Goal: Task Accomplishment & Management: Use online tool/utility

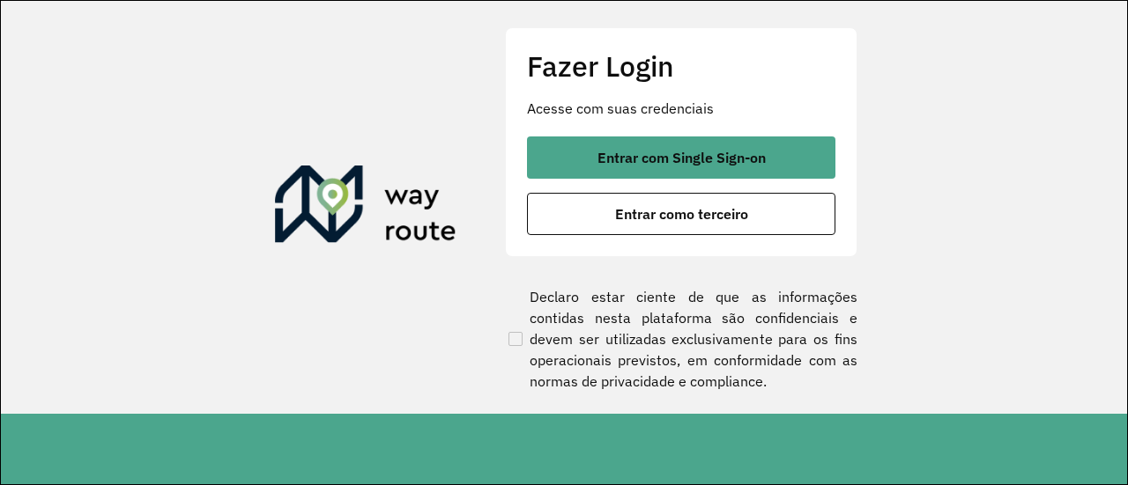
click at [593, 144] on button "Entrar com Single Sign-on" at bounding box center [681, 158] width 308 height 42
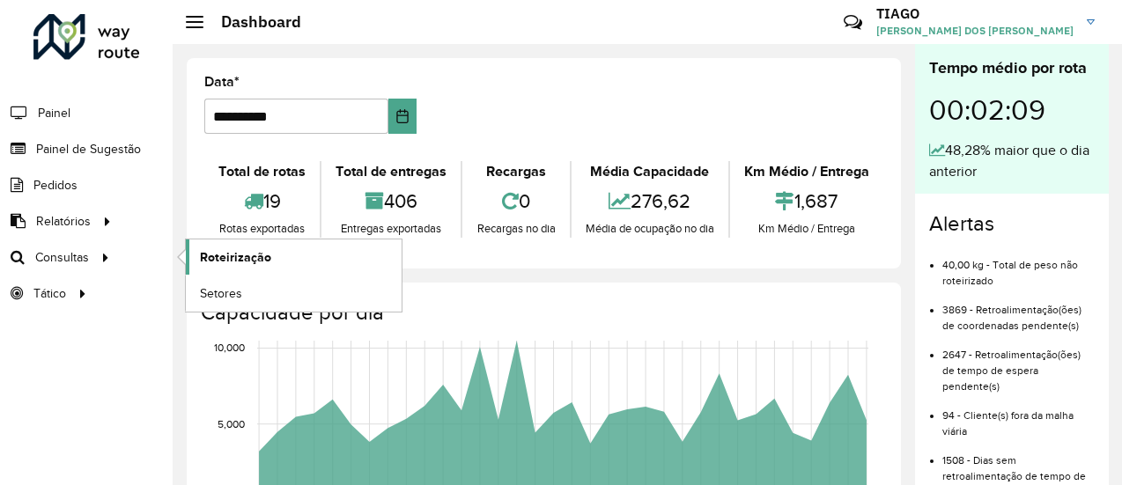
click at [213, 248] on span "Roteirização" at bounding box center [235, 257] width 71 height 19
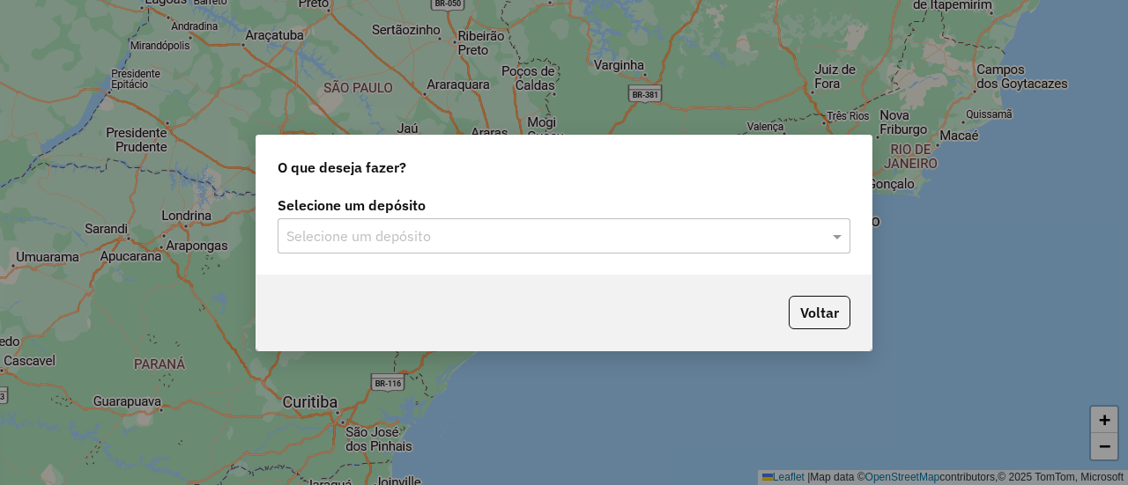
click at [411, 242] on input "text" at bounding box center [546, 236] width 520 height 21
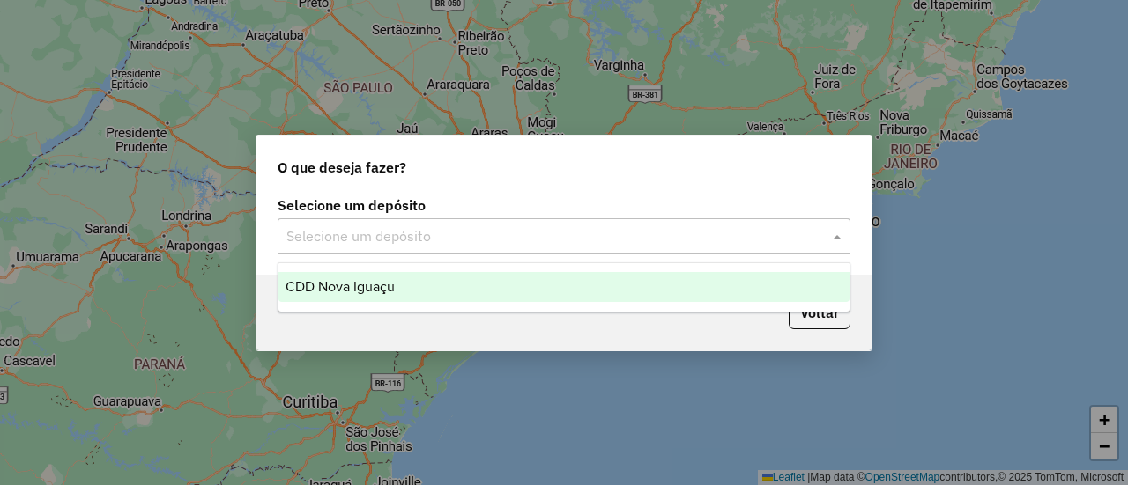
click at [400, 293] on div "CDD Nova Iguaçu" at bounding box center [563, 287] width 570 height 30
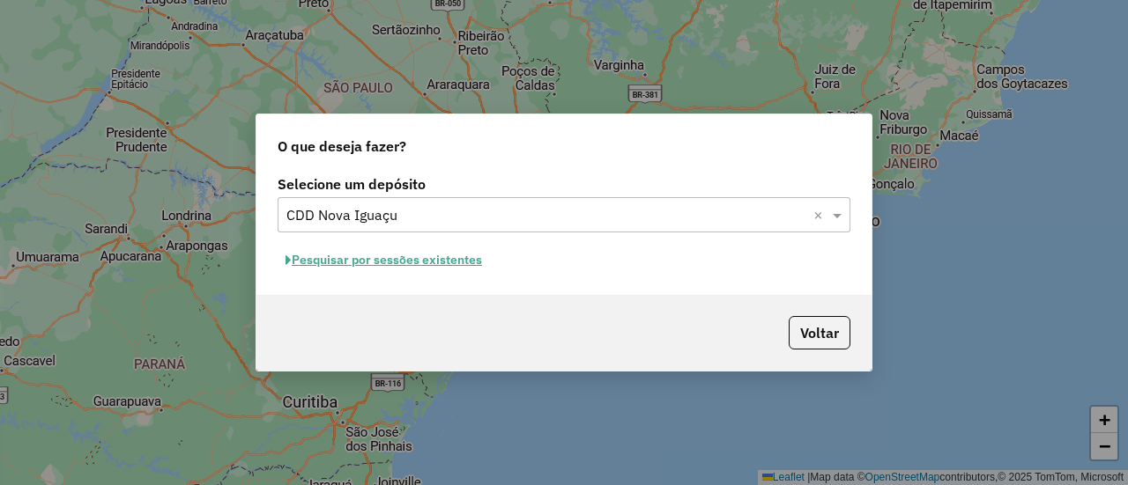
click at [469, 263] on button "Pesquisar por sessões existentes" at bounding box center [384, 260] width 212 height 27
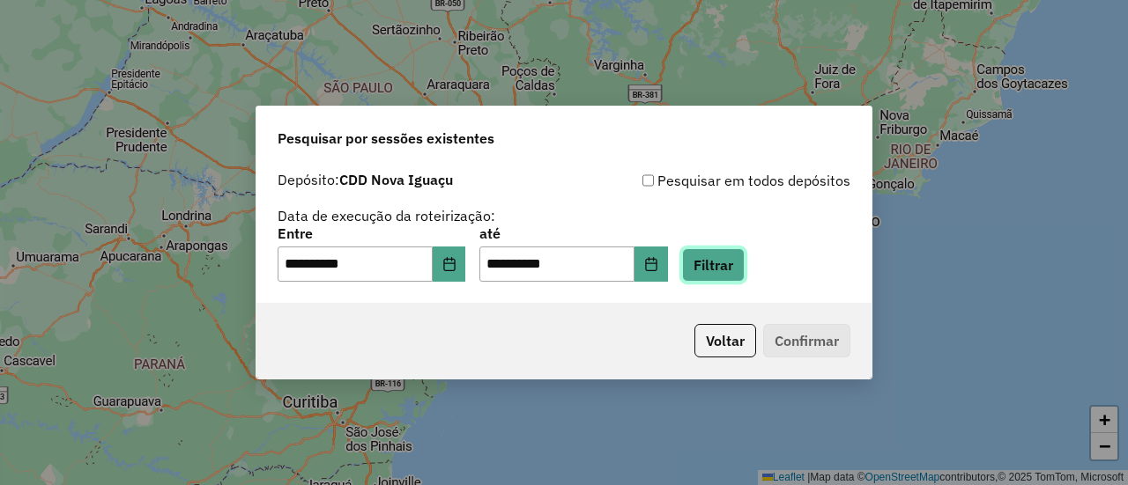
click at [718, 277] on button "Filtrar" at bounding box center [713, 264] width 63 height 33
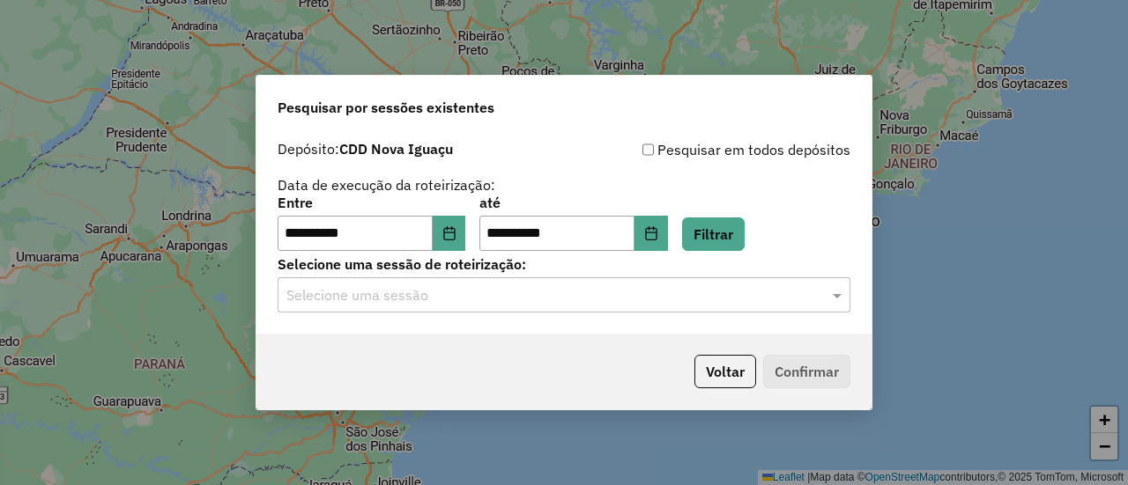
click at [646, 294] on hb-app "**********" at bounding box center [564, 242] width 1128 height 485
click at [640, 302] on input "text" at bounding box center [546, 295] width 520 height 21
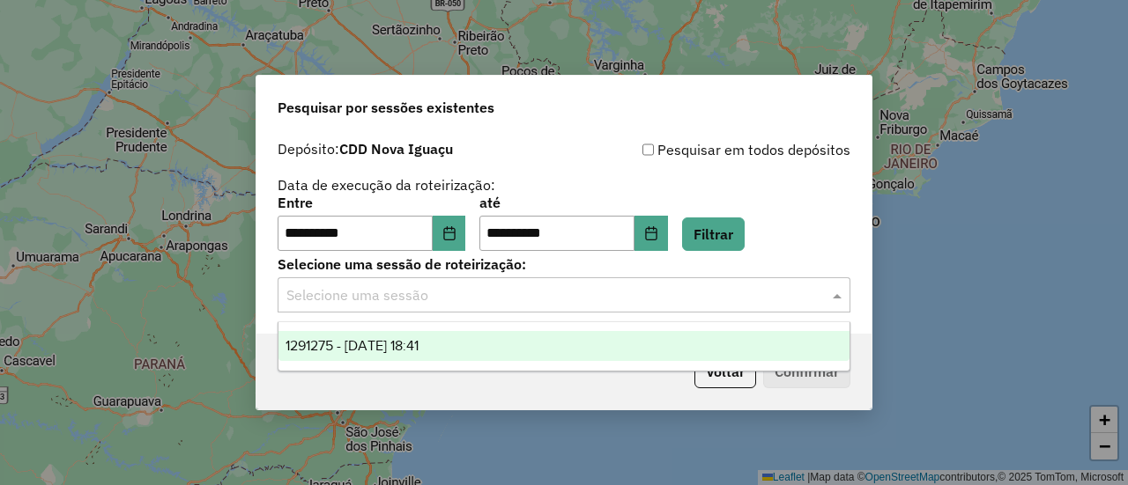
click at [587, 344] on div "1291275 - 09/10/2025 18:41" at bounding box center [563, 346] width 570 height 30
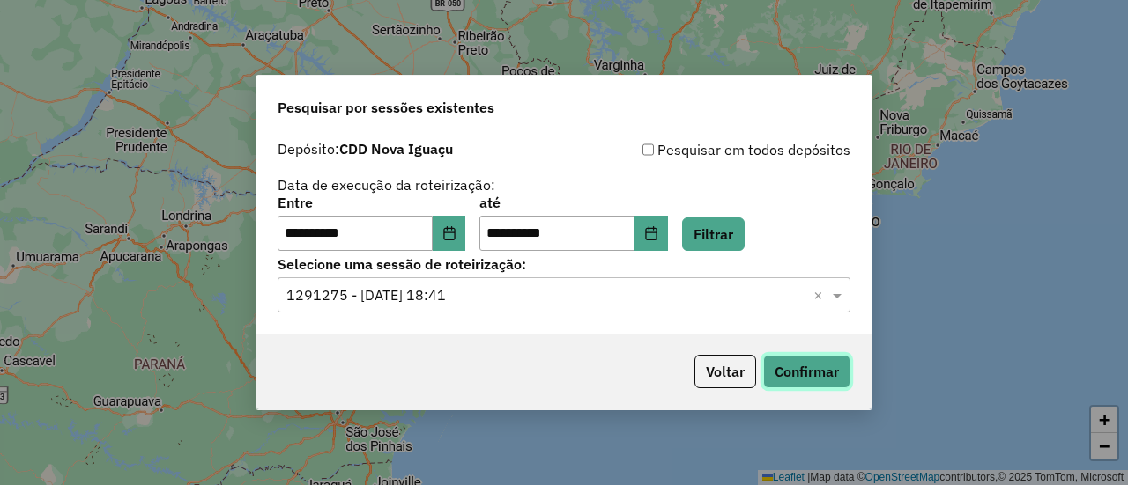
click at [775, 363] on button "Confirmar" at bounding box center [806, 371] width 87 height 33
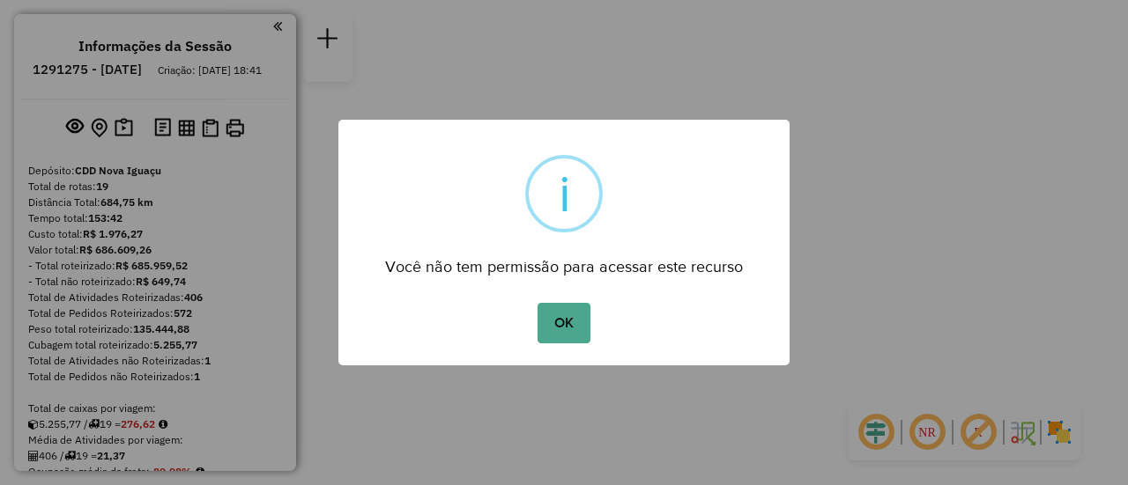
click at [600, 322] on div "OK No Cancel" at bounding box center [563, 323] width 451 height 49
click at [581, 324] on button "OK" at bounding box center [563, 323] width 52 height 41
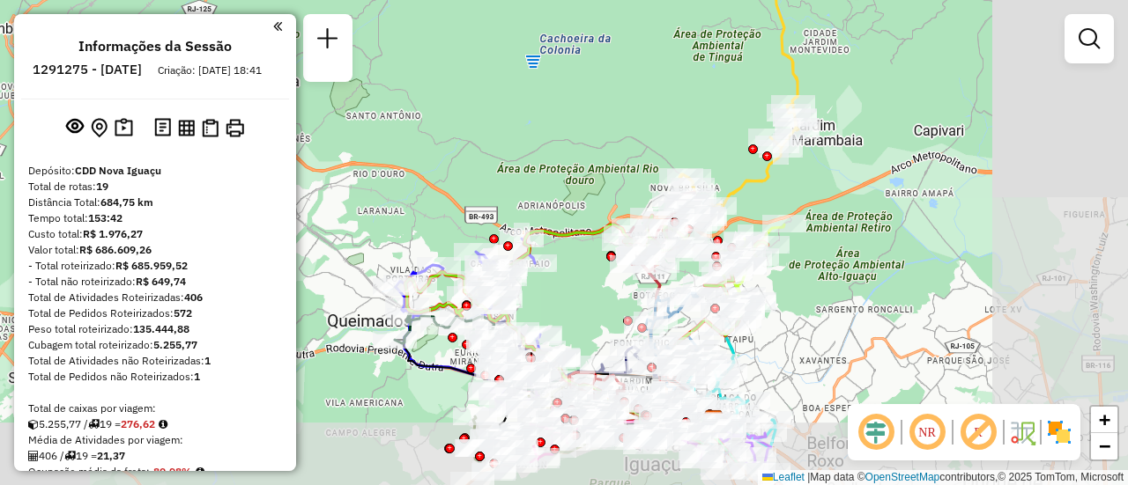
drag, startPoint x: 832, startPoint y: 221, endPoint x: 627, endPoint y: 161, distance: 213.0
click at [627, 161] on div "Janela de atendimento Grade de atendimento Capacidade Transportadoras Veículos …" at bounding box center [564, 242] width 1128 height 485
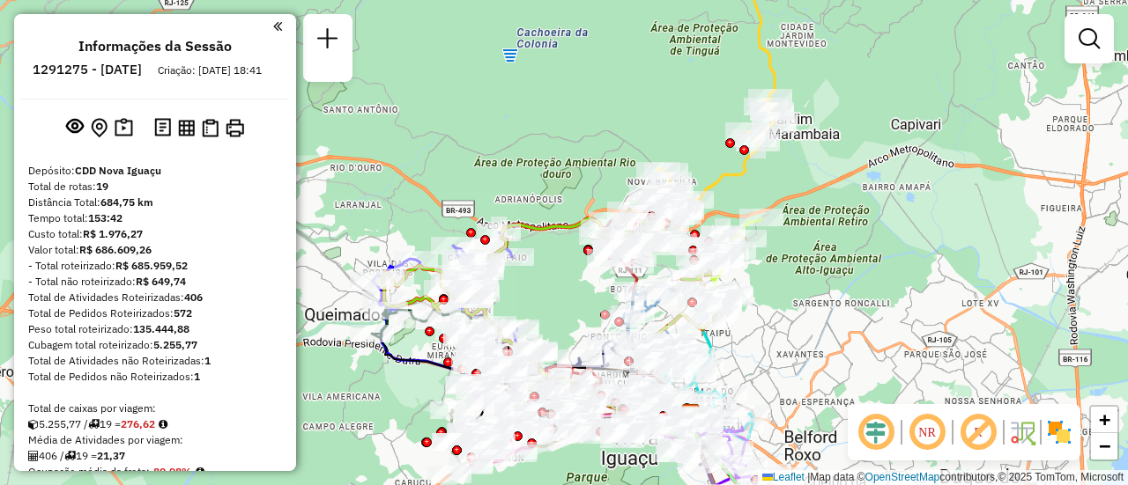
click at [1052, 431] on img at bounding box center [1059, 432] width 28 height 28
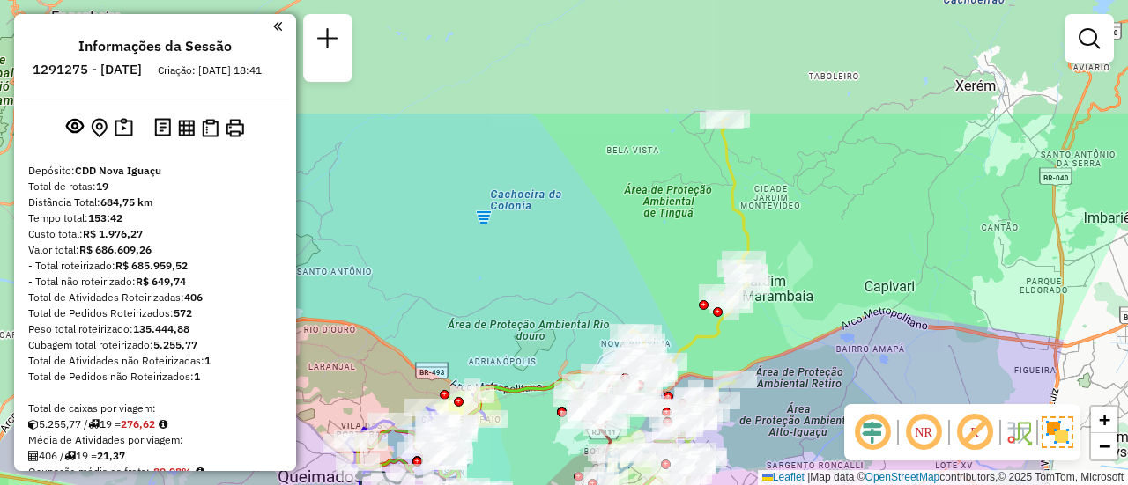
drag, startPoint x: 756, startPoint y: 186, endPoint x: 730, endPoint y: 348, distance: 164.3
click at [730, 348] on div "Janela de atendimento Grade de atendimento Capacidade Transportadoras Veículos …" at bounding box center [564, 242] width 1128 height 485
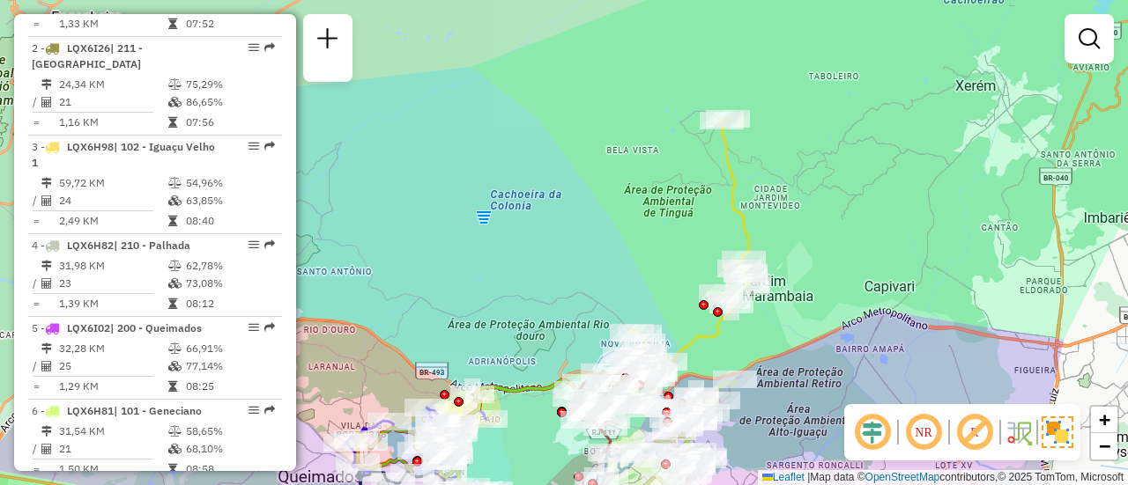
scroll to position [793, 0]
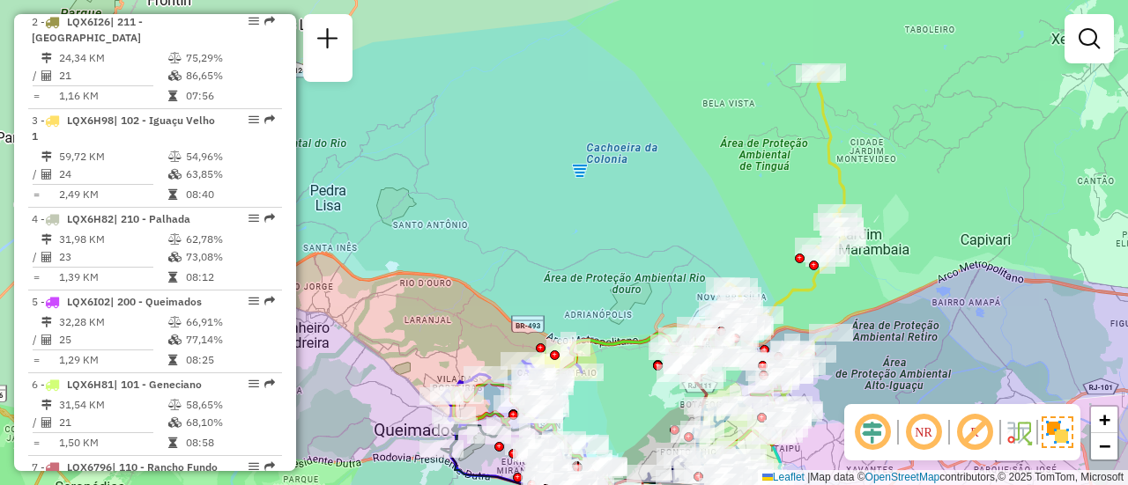
drag, startPoint x: 539, startPoint y: 205, endPoint x: 640, endPoint y: 157, distance: 111.5
click at [640, 157] on div "Janela de atendimento Grade de atendimento Capacidade Transportadoras Veículos …" at bounding box center [564, 242] width 1128 height 485
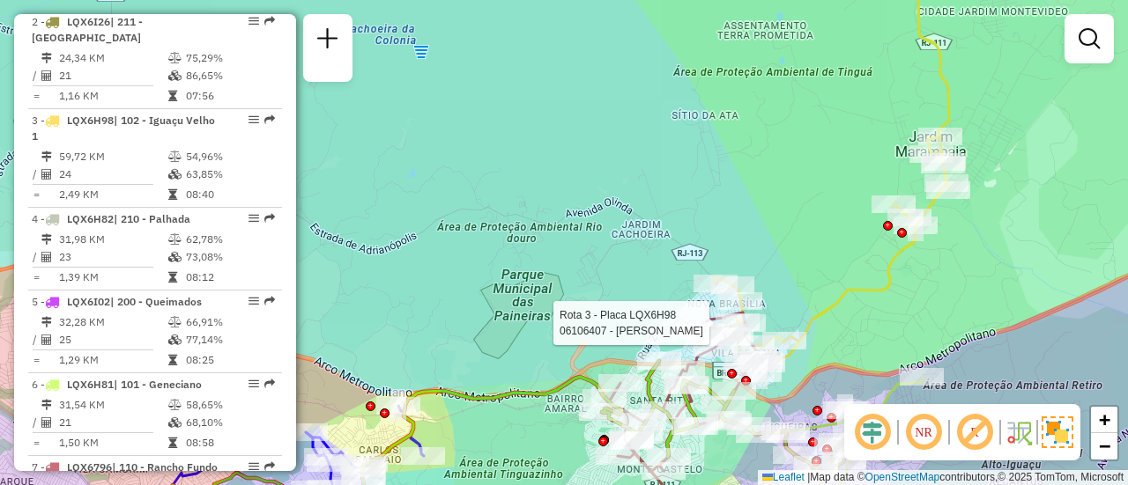
select select "**********"
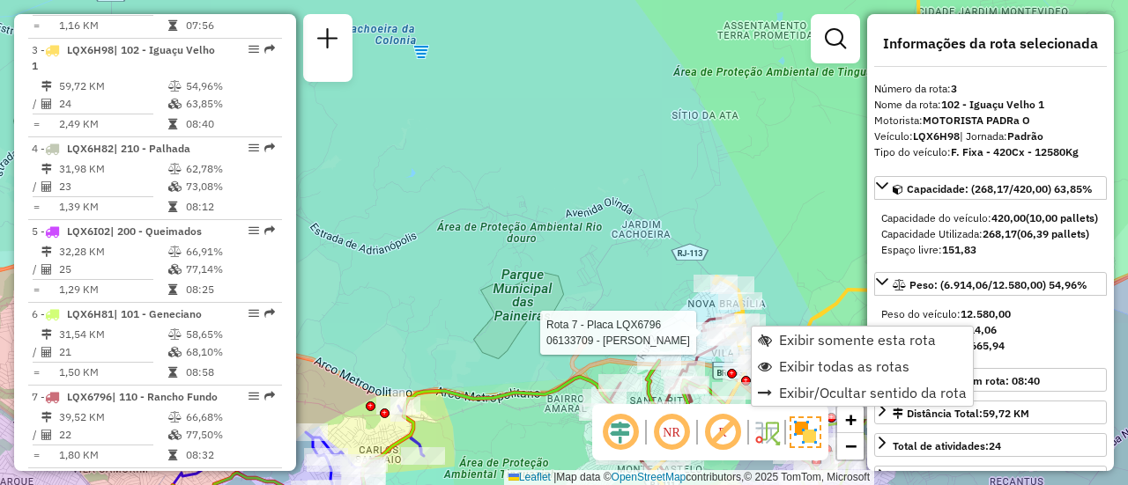
scroll to position [903, 0]
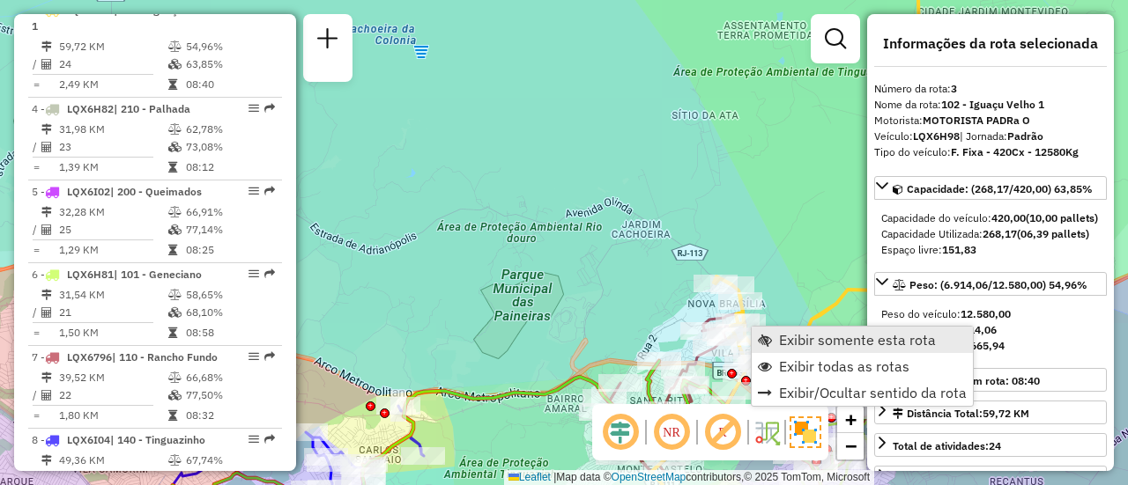
click at [811, 339] on span "Exibir somente esta rota" at bounding box center [857, 340] width 157 height 14
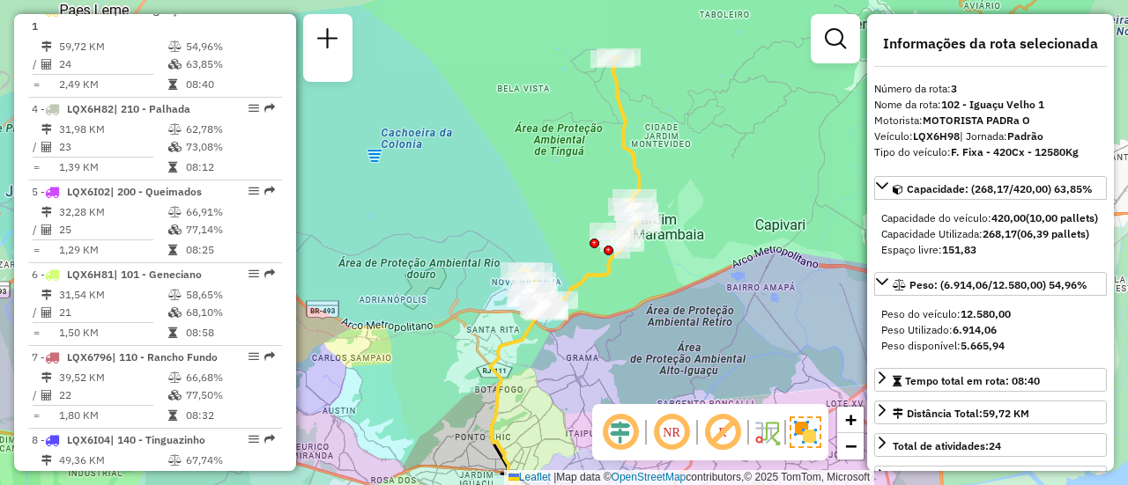
drag, startPoint x: 657, startPoint y: 196, endPoint x: 659, endPoint y: 248, distance: 52.0
click at [659, 248] on div "Janela de atendimento Grade de atendimento Capacidade Transportadoras Veículos …" at bounding box center [564, 242] width 1128 height 485
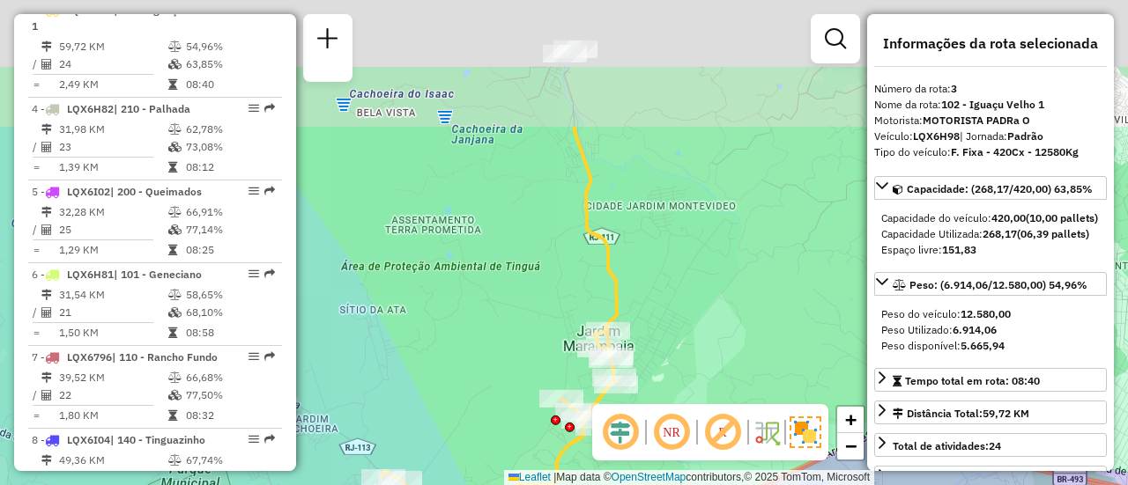
drag, startPoint x: 656, startPoint y: 218, endPoint x: 650, endPoint y: 395, distance: 177.2
click at [650, 395] on div "Janela de atendimento Grade de atendimento Capacidade Transportadoras Veículos …" at bounding box center [564, 242] width 1128 height 485
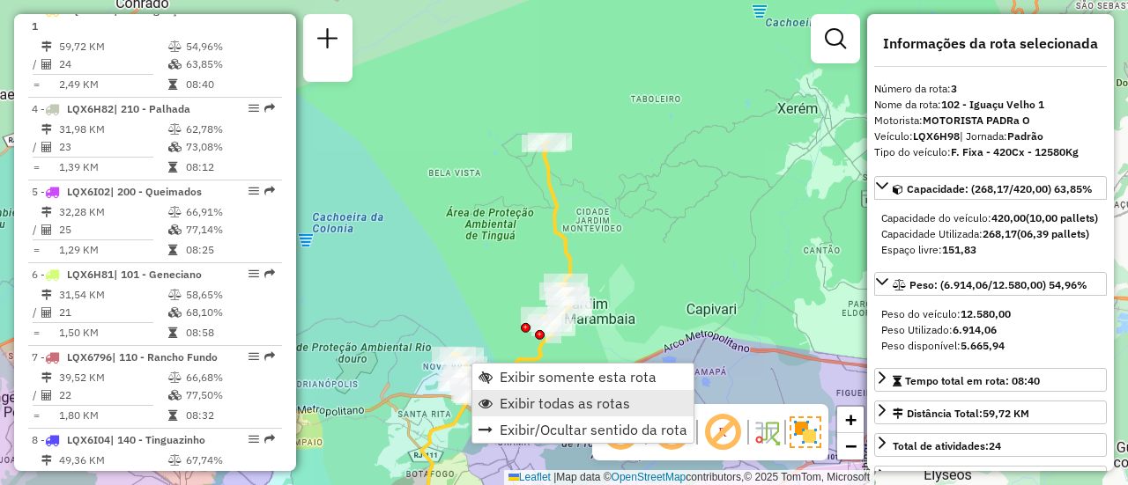
click at [526, 399] on span "Exibir todas as rotas" at bounding box center [565, 403] width 130 height 14
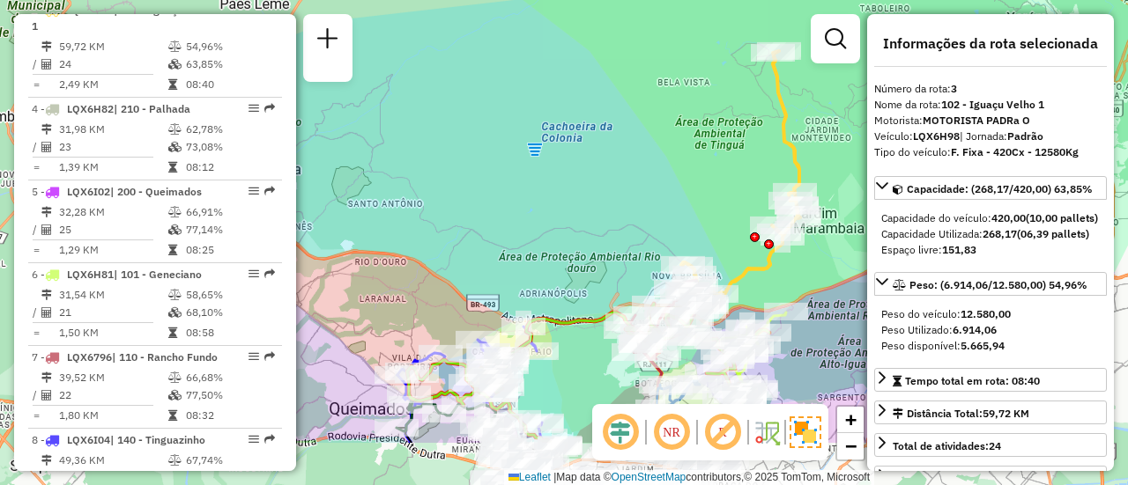
drag, startPoint x: 499, startPoint y: 344, endPoint x: 724, endPoint y: 248, distance: 245.5
click at [724, 248] on div "Janela de atendimento Grade de atendimento Capacidade Transportadoras Veículos …" at bounding box center [564, 242] width 1128 height 485
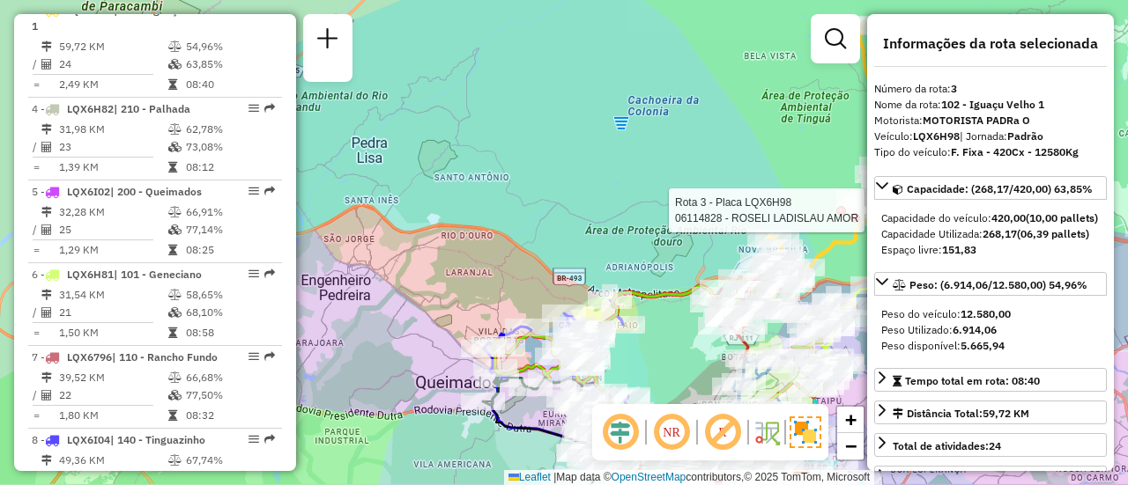
drag, startPoint x: 577, startPoint y: 265, endPoint x: 664, endPoint y: 245, distance: 89.5
click at [664, 245] on div "Rota 3 - Placa LQX6H98 06114828 - ROSELI LADISLAU AMOR Janela de atendimento Gr…" at bounding box center [564, 242] width 1128 height 485
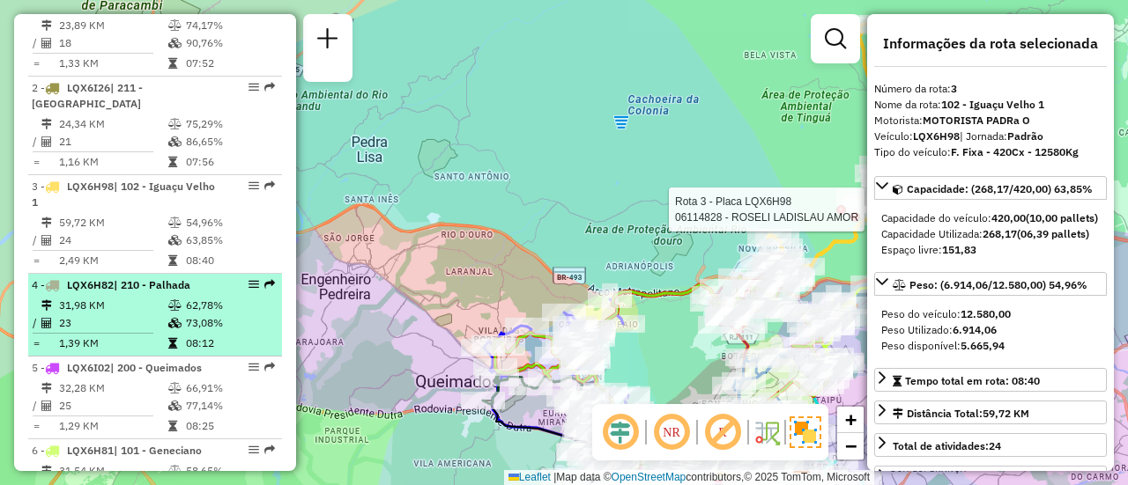
scroll to position [551, 0]
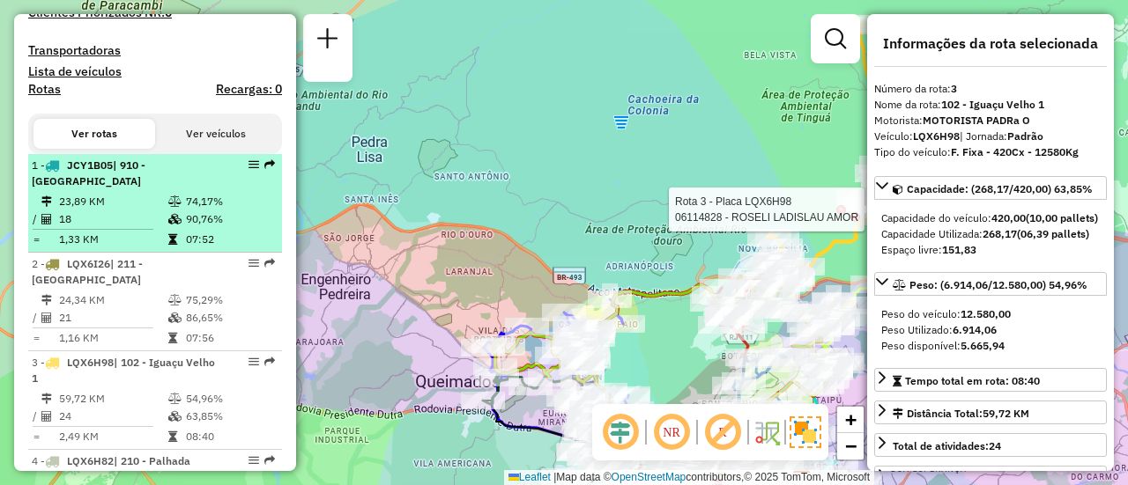
click at [219, 205] on li "1 - JCY1B05 | 910 - [GEOGRAPHIC_DATA] 23,89 KM 74,17% / 18 90,76% = 1,33 KM 07:…" at bounding box center [155, 203] width 254 height 99
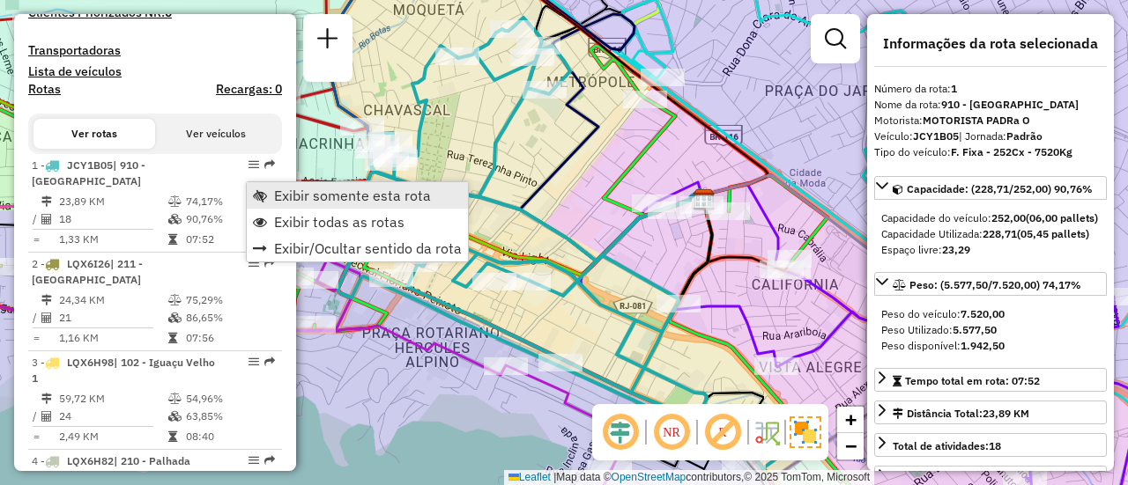
click at [278, 205] on link "Exibir somente esta rota" at bounding box center [357, 195] width 221 height 26
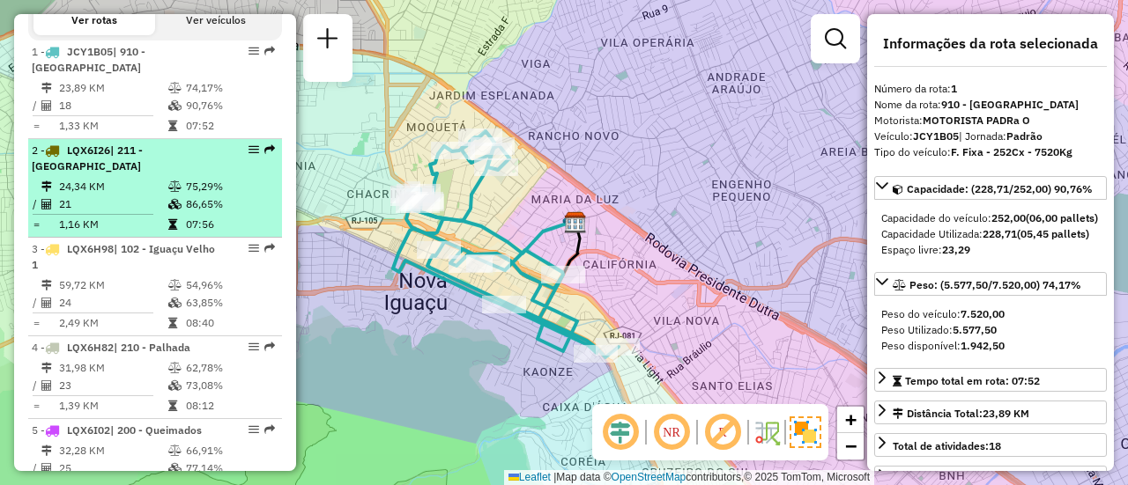
scroll to position [727, 0]
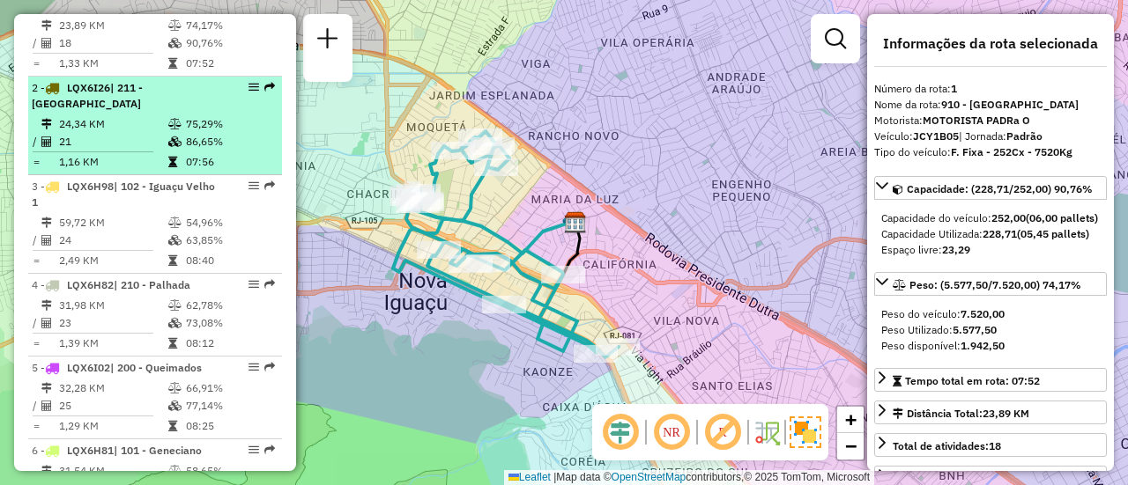
click at [203, 133] on td "75,29%" at bounding box center [229, 124] width 89 height 18
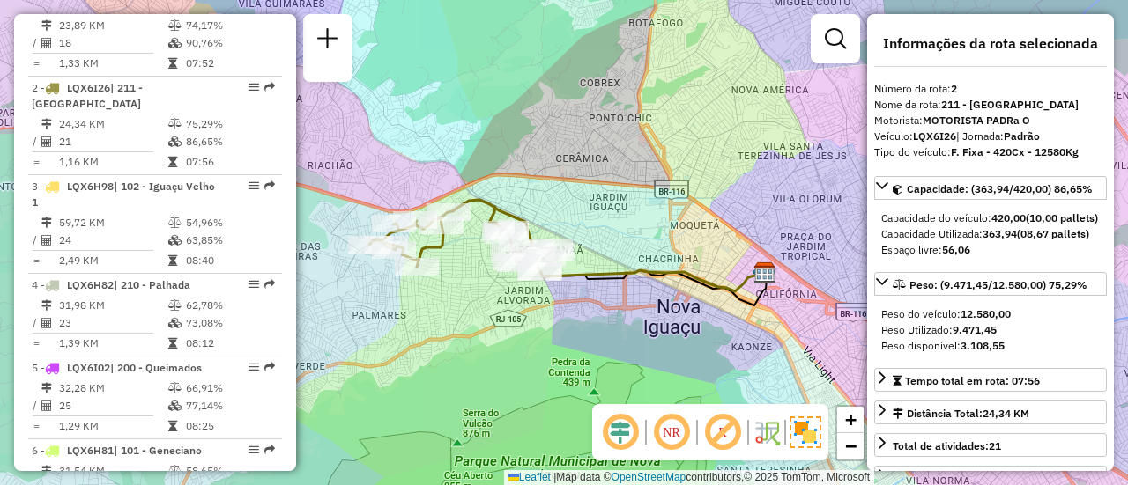
drag, startPoint x: 379, startPoint y: 241, endPoint x: 478, endPoint y: 253, distance: 99.4
click at [478, 253] on div "Janela de atendimento Grade de atendimento Capacidade Transportadoras Veículos …" at bounding box center [564, 242] width 1128 height 485
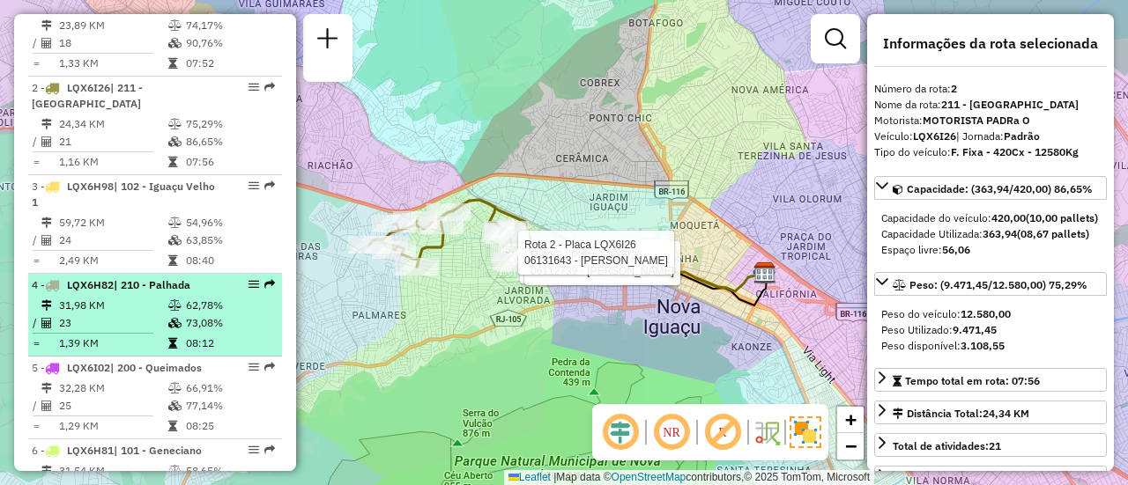
click at [188, 292] on div "4 - LQX6H82 | 210 - Palhada" at bounding box center [125, 286] width 187 height 16
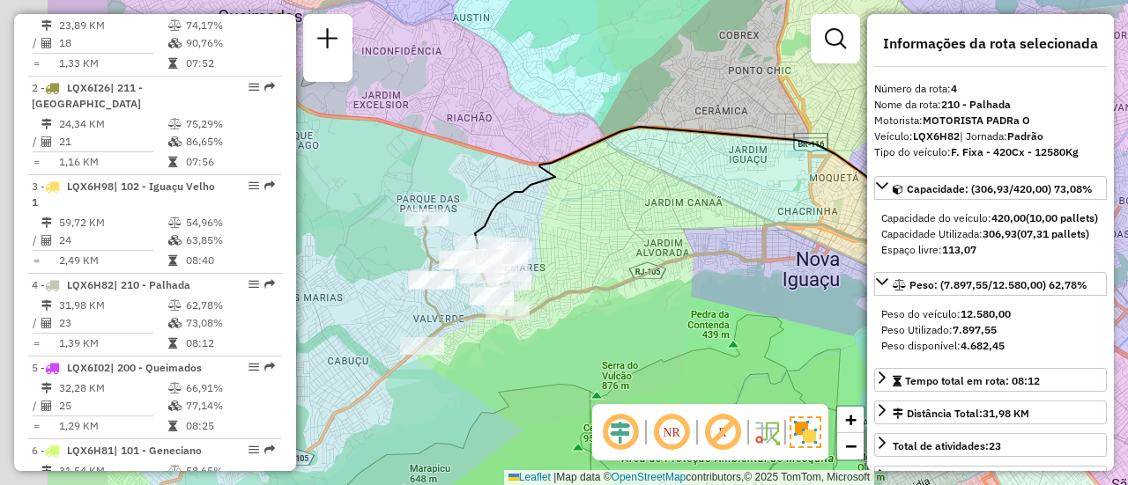
drag, startPoint x: 449, startPoint y: 228, endPoint x: 610, endPoint y: 230, distance: 160.4
click at [610, 230] on div "Janela de atendimento Grade de atendimento Capacidade Transportadoras Veículos …" at bounding box center [564, 242] width 1128 height 485
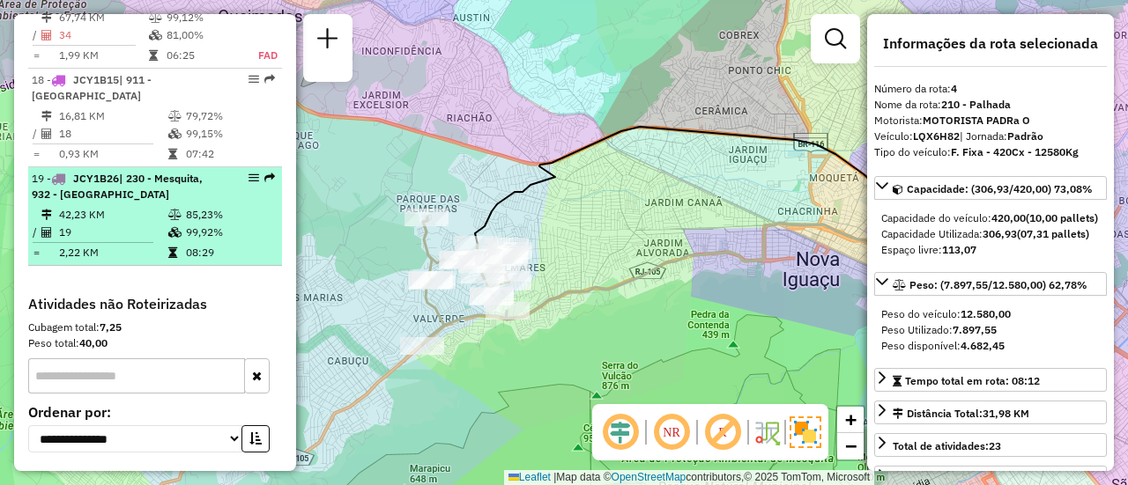
scroll to position [2271, 0]
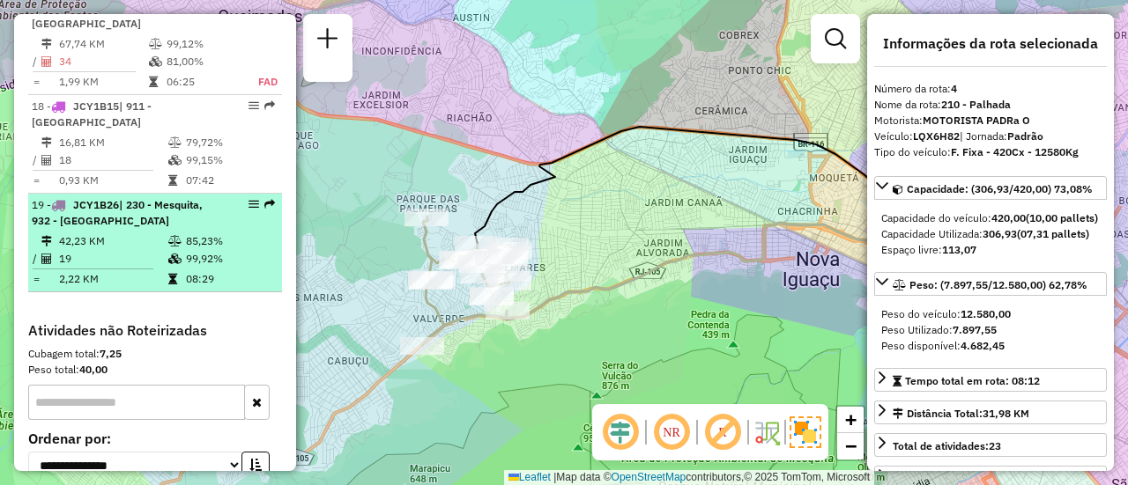
click at [147, 197] on div "19 - JCY1B26 | 230 - Mesquita, 932 - [GEOGRAPHIC_DATA]" at bounding box center [125, 213] width 187 height 32
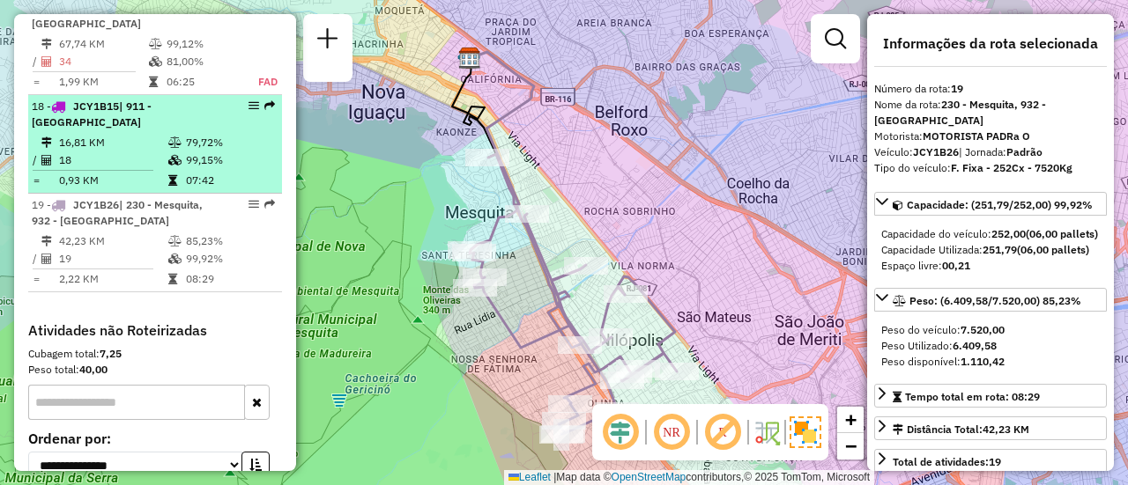
click at [144, 152] on td "18" at bounding box center [112, 161] width 109 height 18
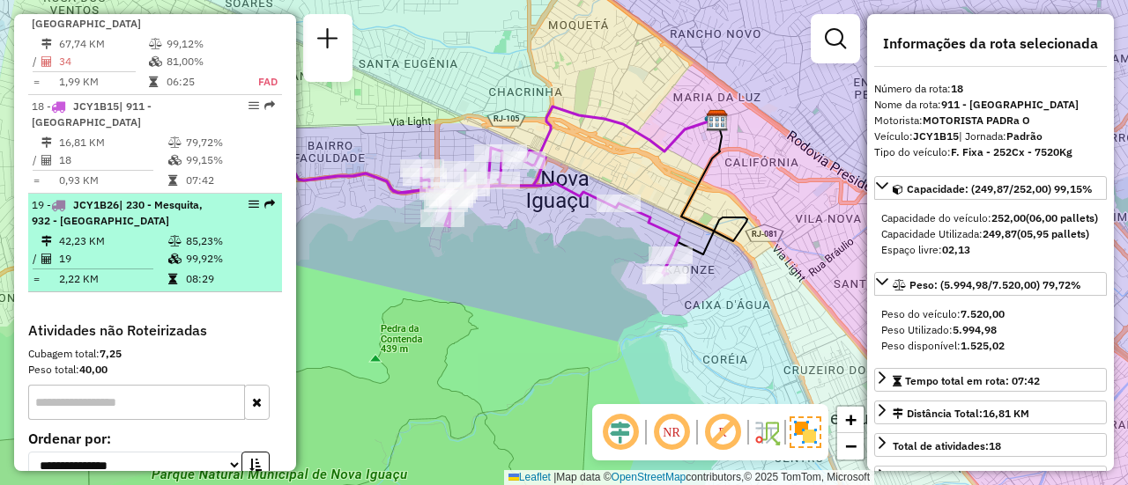
click at [169, 236] on icon at bounding box center [174, 241] width 13 height 11
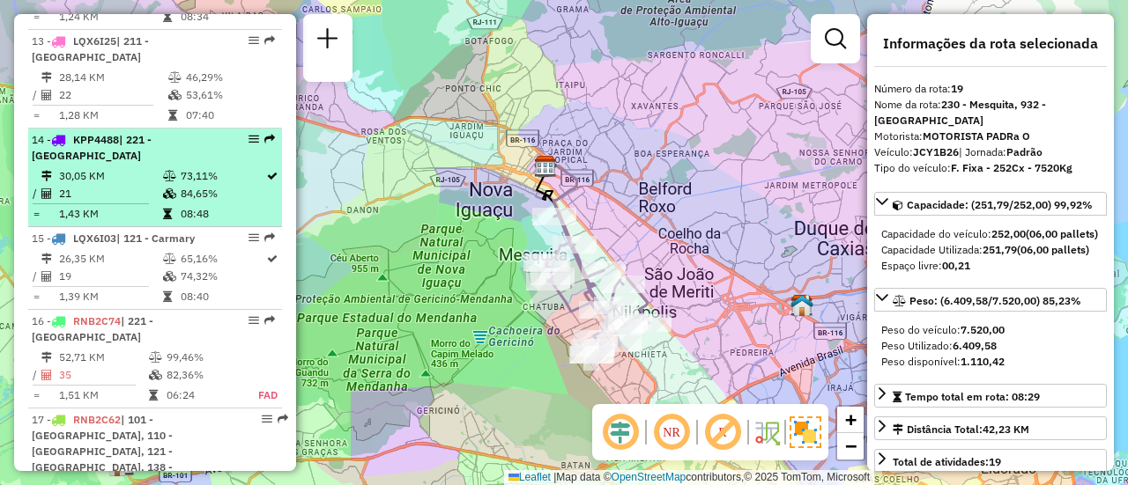
scroll to position [1743, 0]
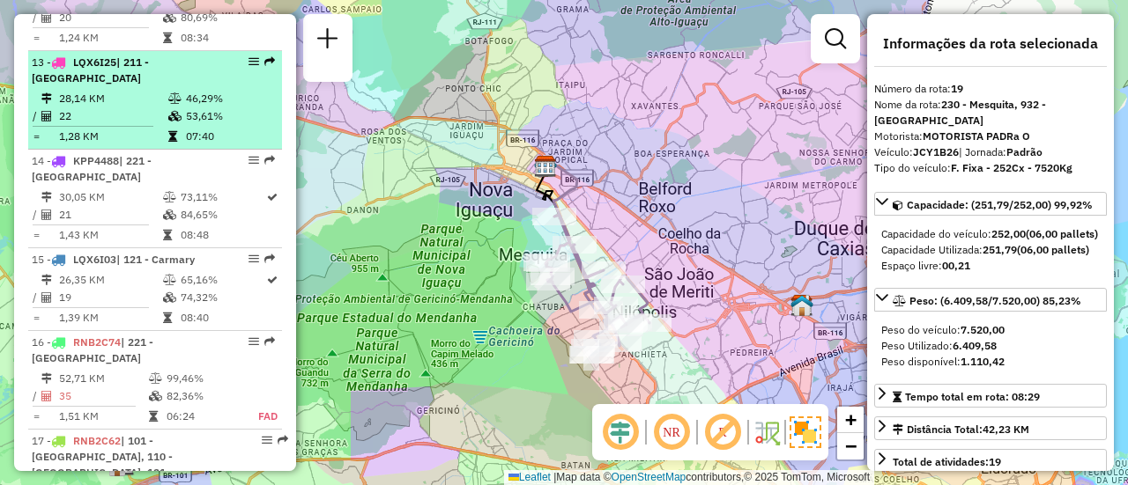
click at [182, 131] on li "13 - LQX6I25 | 211 - [GEOGRAPHIC_DATA] 28,14 KM 46,29% / 22 53,61% = 1,28 KM 07…" at bounding box center [155, 100] width 254 height 99
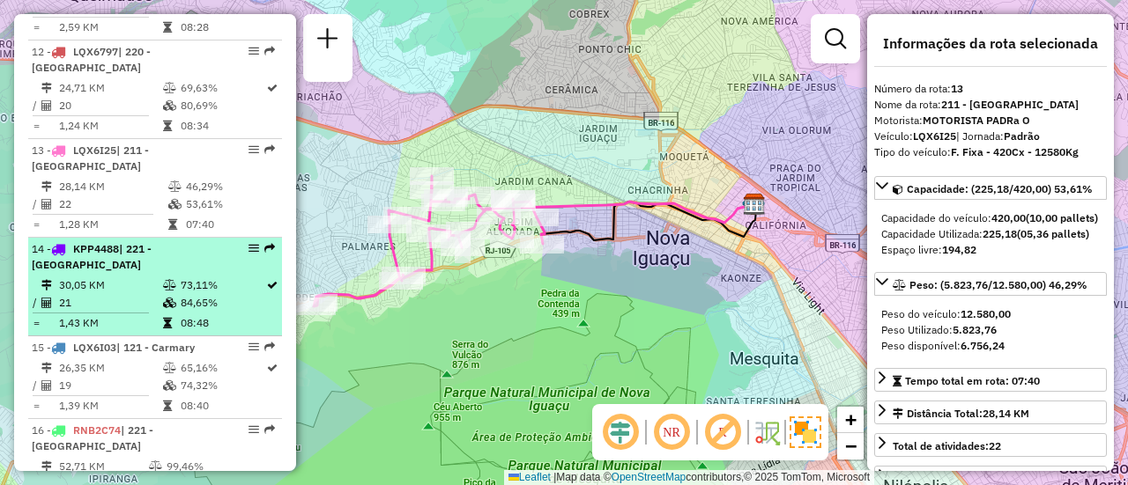
scroll to position [1567, 0]
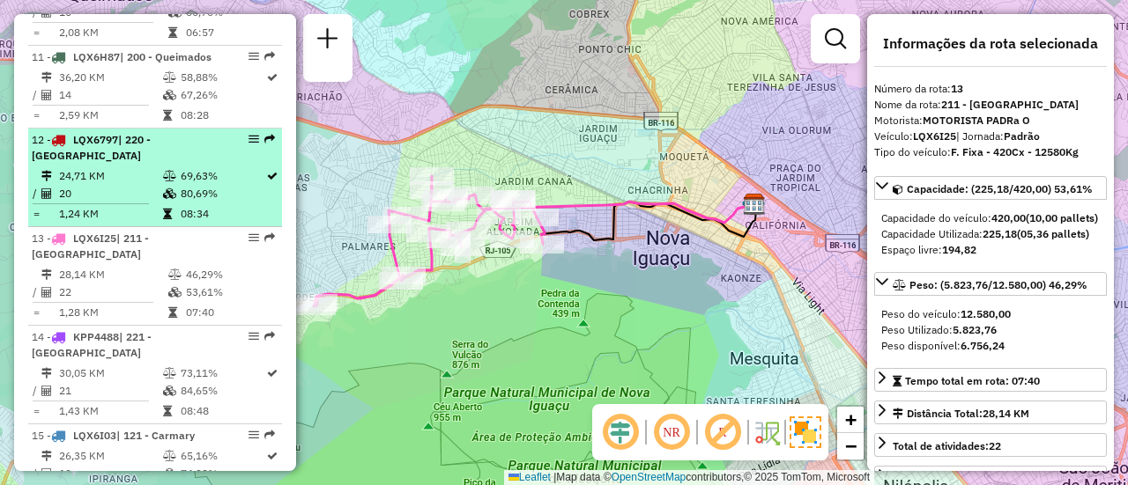
click at [123, 203] on td "20" at bounding box center [110, 194] width 104 height 18
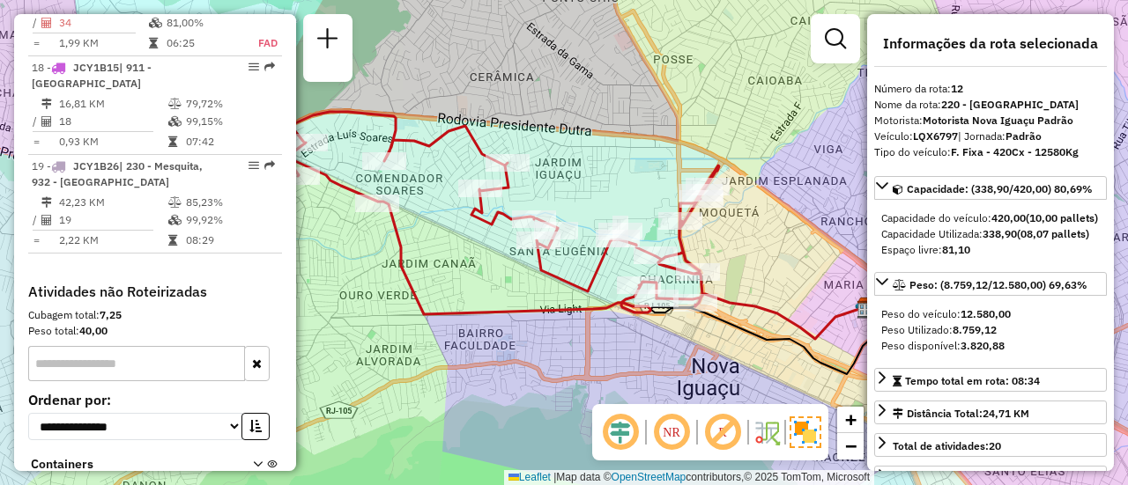
scroll to position [2271, 0]
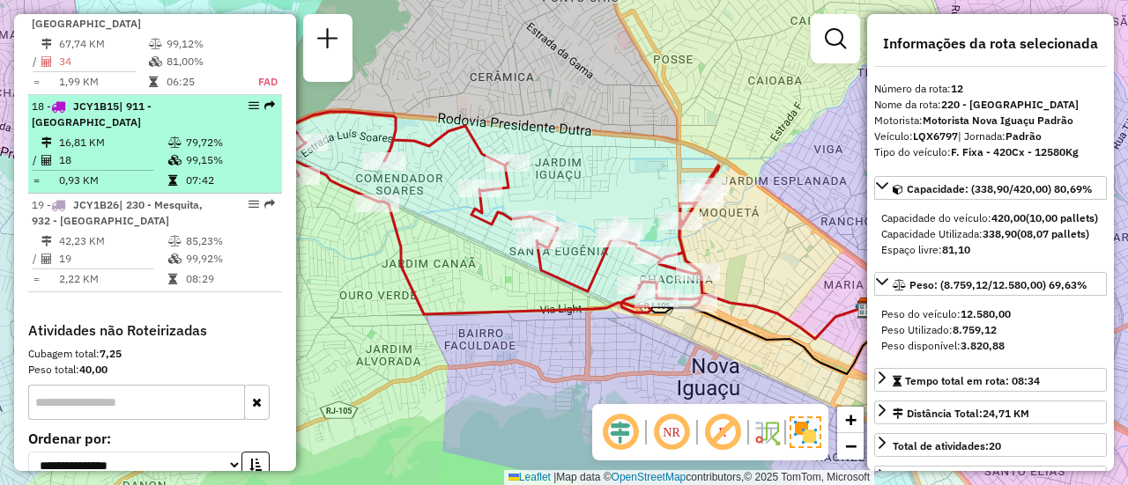
click at [124, 152] on td "18" at bounding box center [112, 161] width 109 height 18
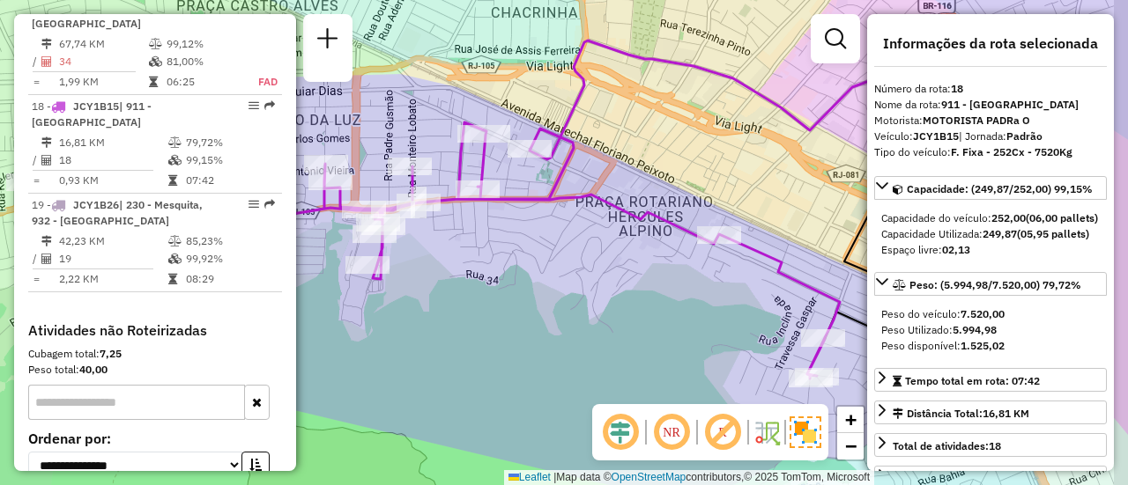
drag, startPoint x: 661, startPoint y: 256, endPoint x: 403, endPoint y: 142, distance: 282.1
click at [403, 142] on div "Janela de atendimento Grade de atendimento Capacidade Transportadoras Veículos …" at bounding box center [564, 242] width 1128 height 485
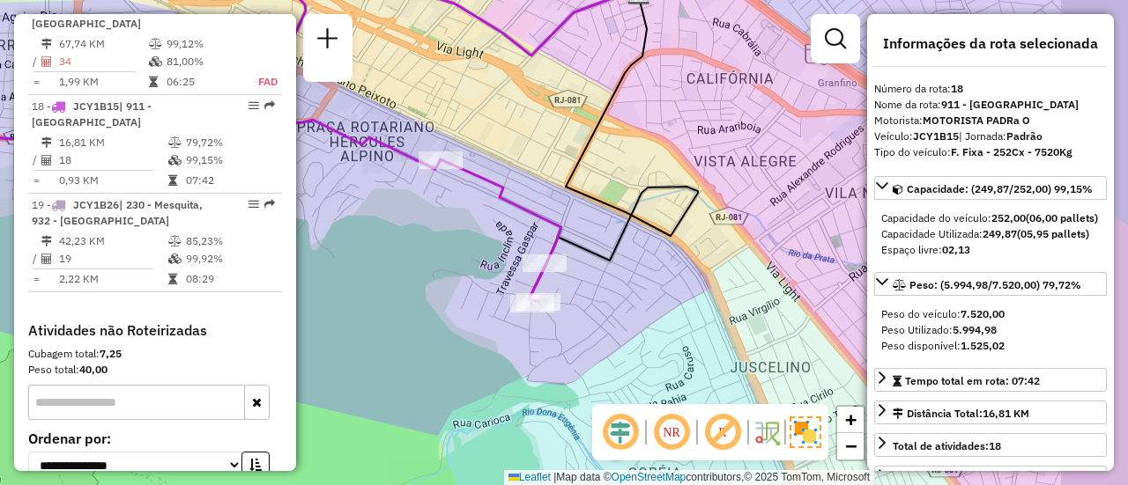
drag, startPoint x: 618, startPoint y: 218, endPoint x: 486, endPoint y: 231, distance: 131.9
click at [486, 231] on icon at bounding box center [183, 176] width 756 height 256
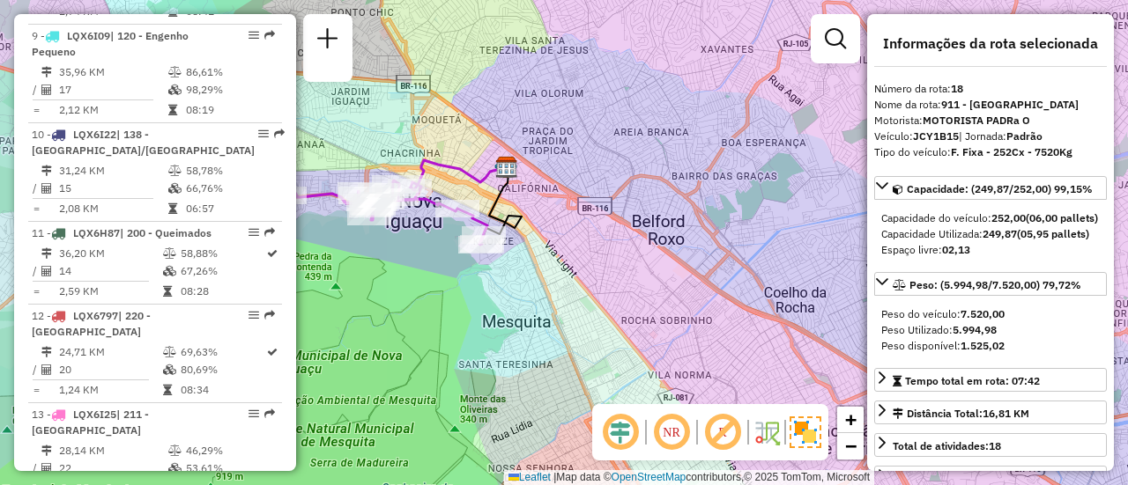
scroll to position [1302, 0]
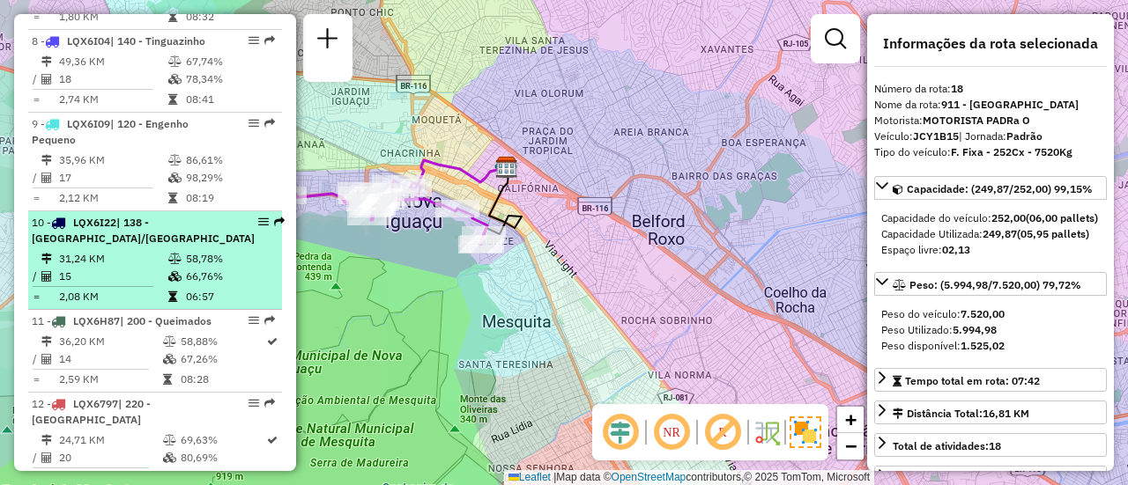
click at [181, 247] on div "10 - LQX6I22 | 138 - [GEOGRAPHIC_DATA]/[GEOGRAPHIC_DATA]" at bounding box center [143, 231] width 223 height 32
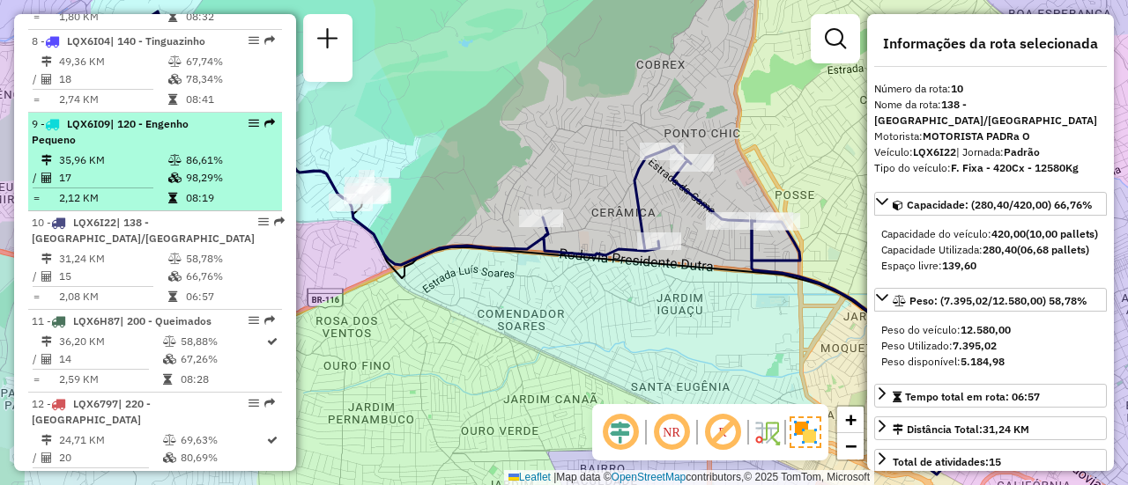
click at [176, 183] on icon at bounding box center [174, 178] width 13 height 11
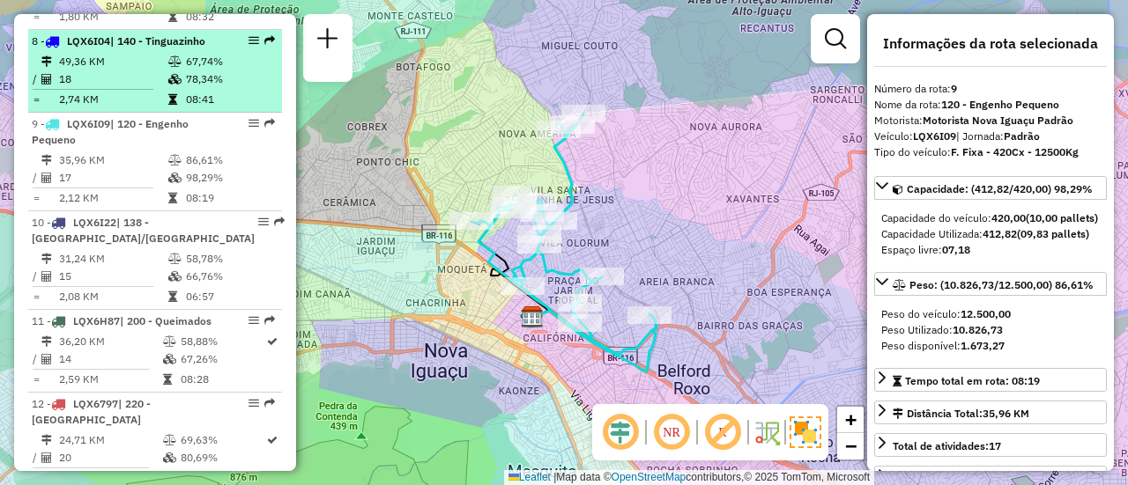
click at [167, 88] on td at bounding box center [176, 79] width 18 height 18
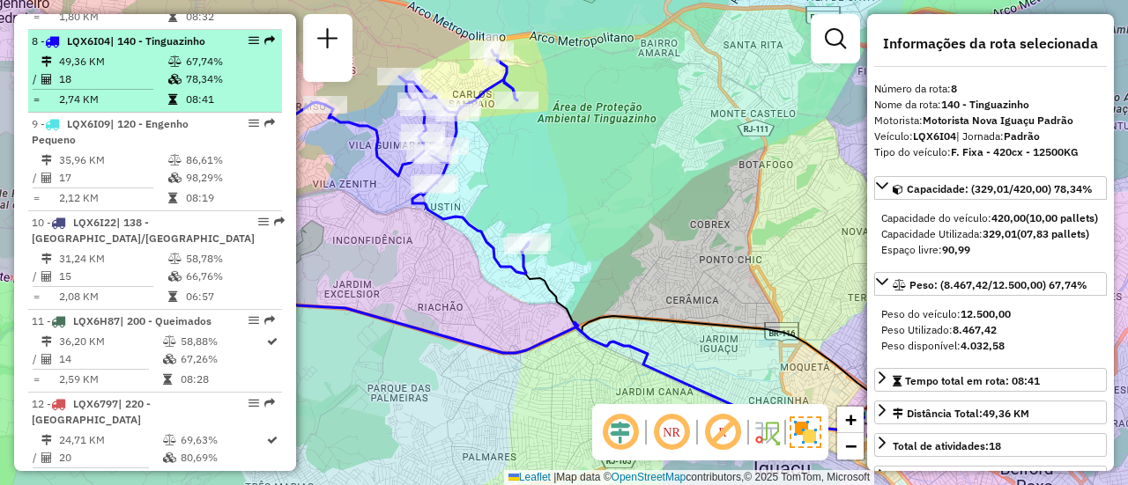
scroll to position [1214, 0]
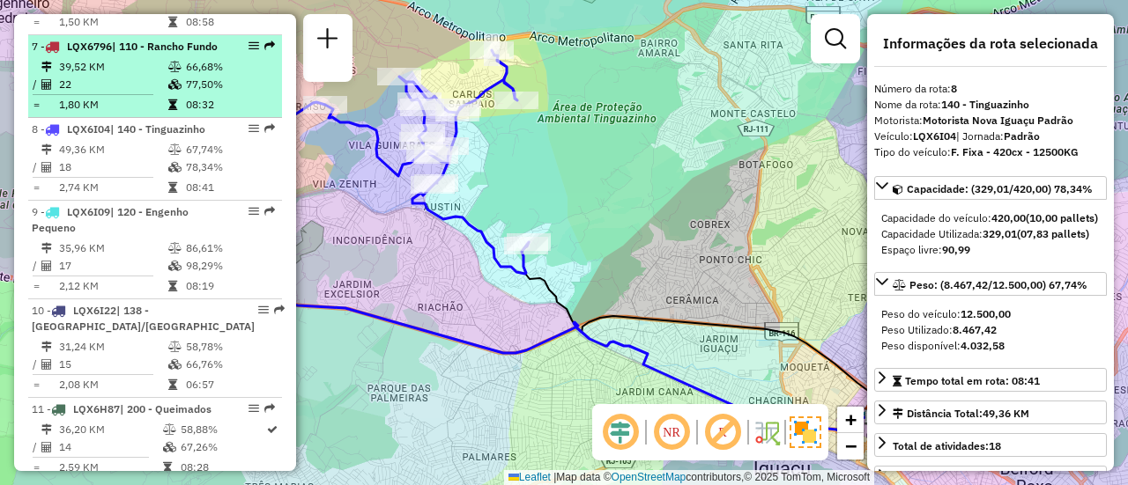
click at [168, 90] on icon at bounding box center [174, 84] width 13 height 11
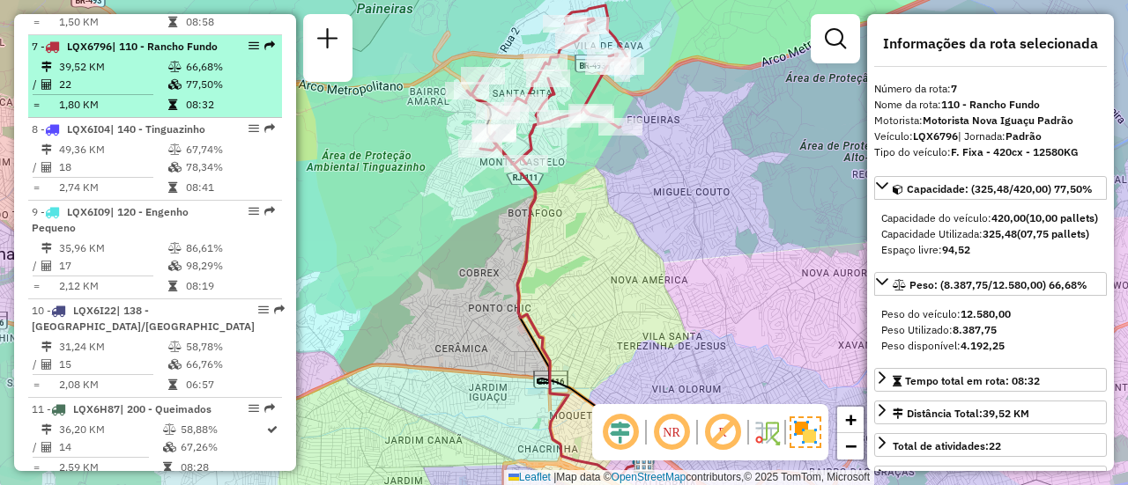
scroll to position [1038, 0]
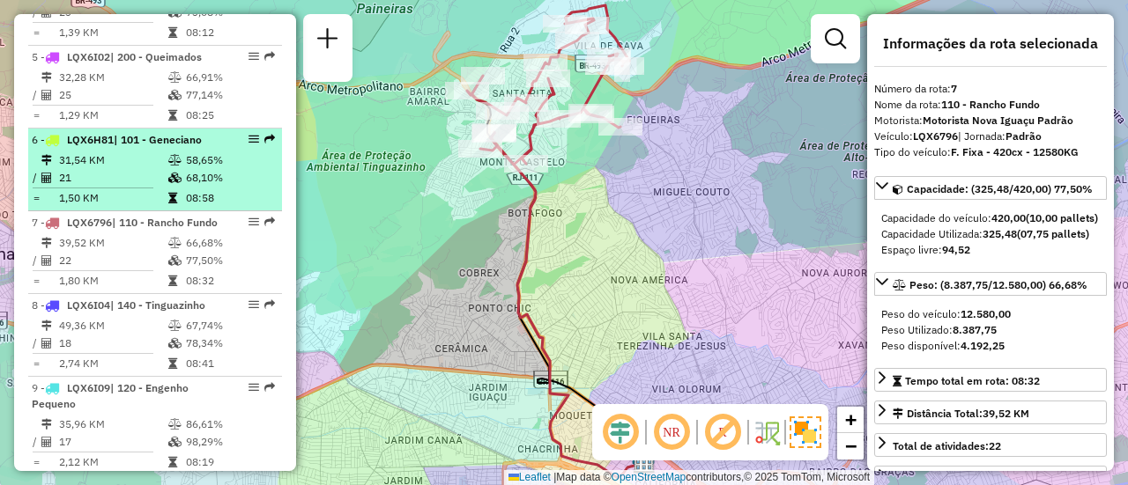
click at [134, 163] on li "6 - LQX6H81 | 101 - [GEOGRAPHIC_DATA] 31,54 KM 58,65% / 21 68,10% = 1,50 KM 08:…" at bounding box center [155, 170] width 254 height 83
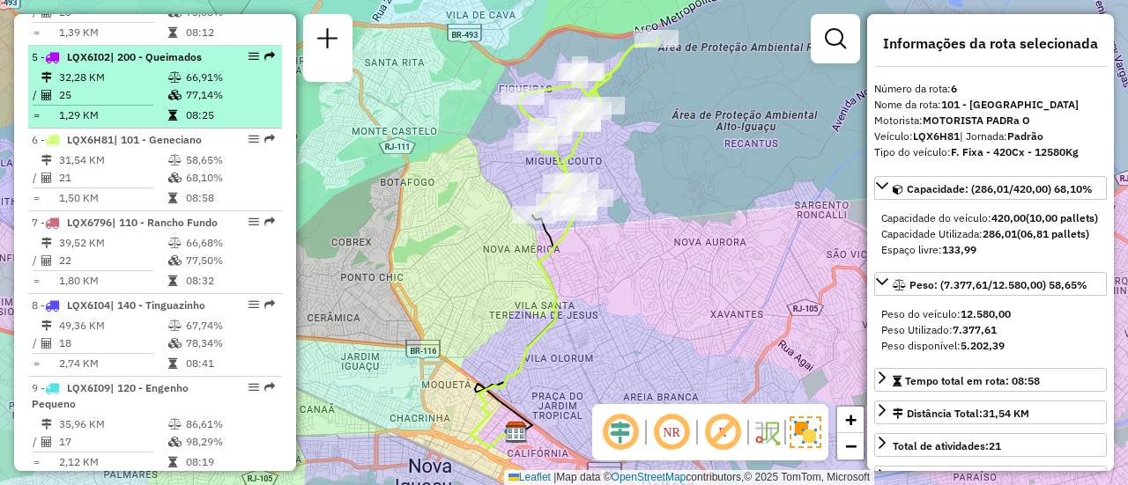
click at [146, 104] on td "25" at bounding box center [112, 95] width 109 height 18
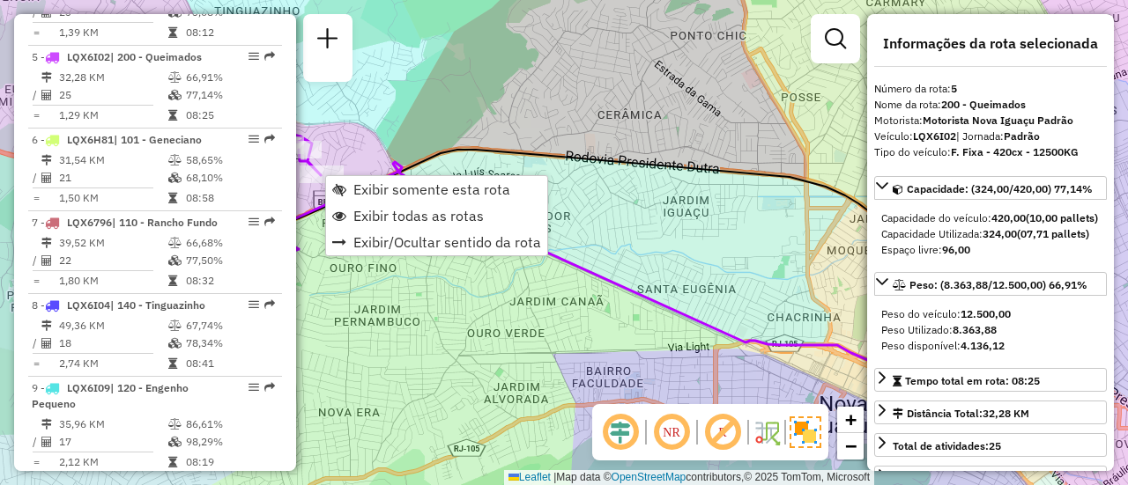
scroll to position [1084, 0]
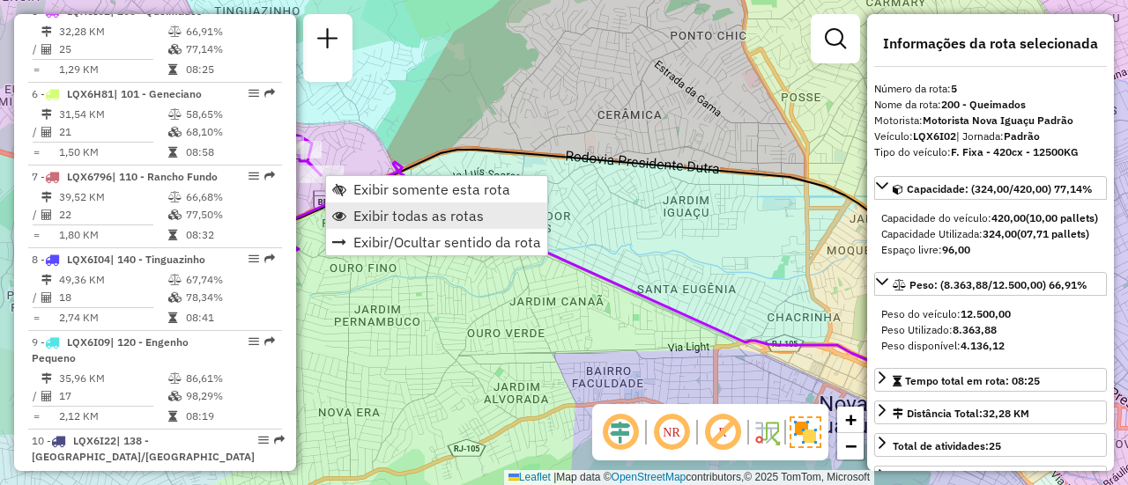
click at [411, 220] on span "Exibir todas as rotas" at bounding box center [418, 216] width 130 height 14
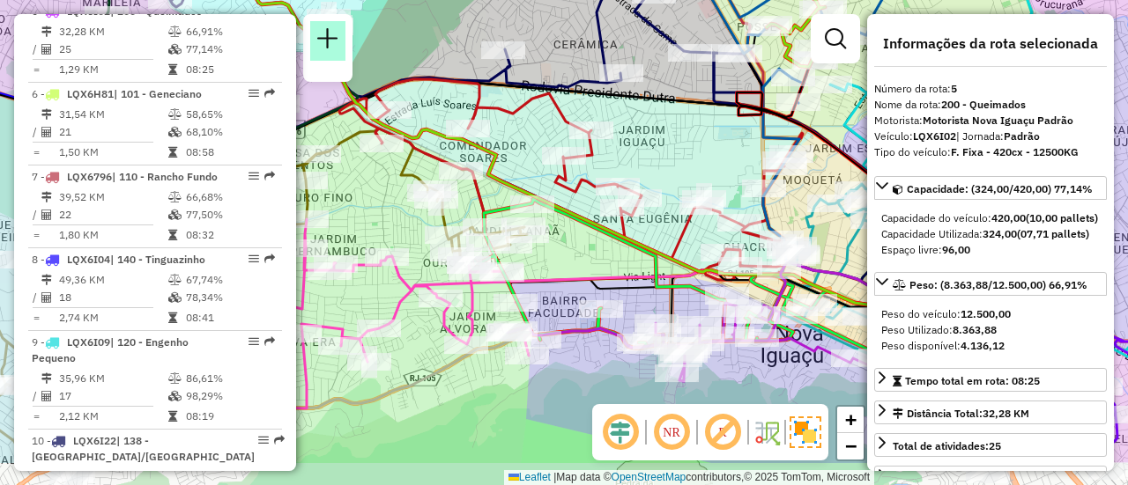
drag, startPoint x: 518, startPoint y: 283, endPoint x: 317, endPoint y: 39, distance: 316.1
click at [316, 38] on hb-router-mapa "Informações da Sessão 1291275 - [DATE] Criação: [DATE] 18:41 Depósito: CDD Nova…" at bounding box center [564, 242] width 1128 height 485
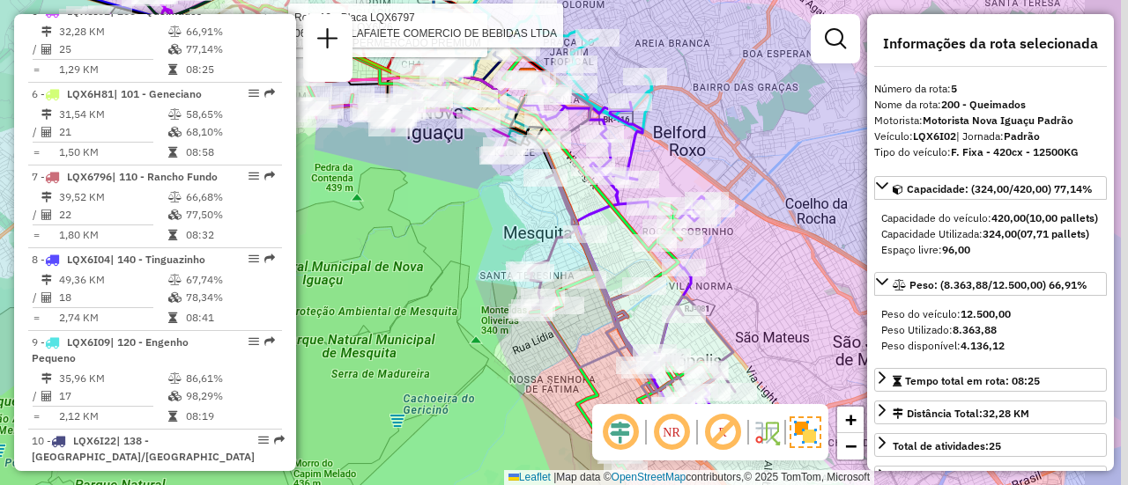
drag, startPoint x: 509, startPoint y: 182, endPoint x: 485, endPoint y: 171, distance: 27.2
click at [485, 171] on div "Rota 2 - Placa LQX6I26 95811052 - SUPERMERCADO PREMIUM Rota 12 - Placa LQX6797 …" at bounding box center [564, 242] width 1128 height 485
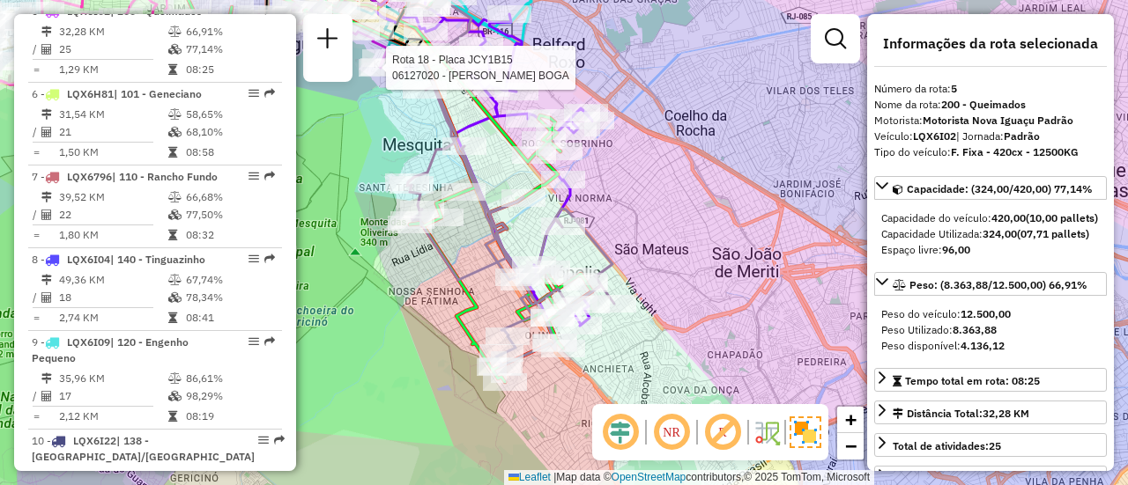
click at [425, 297] on div "Rota 2 - Placa LQX6I26 95811052 - SUPERMERCADO PREMIUM Rota 12 - Placa LQX6797 …" at bounding box center [564, 242] width 1128 height 485
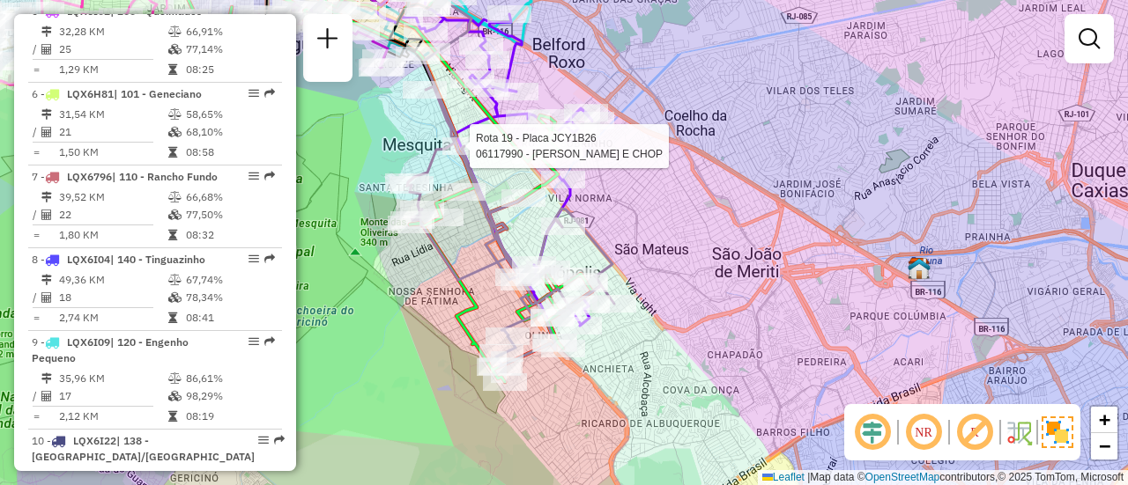
select select "**********"
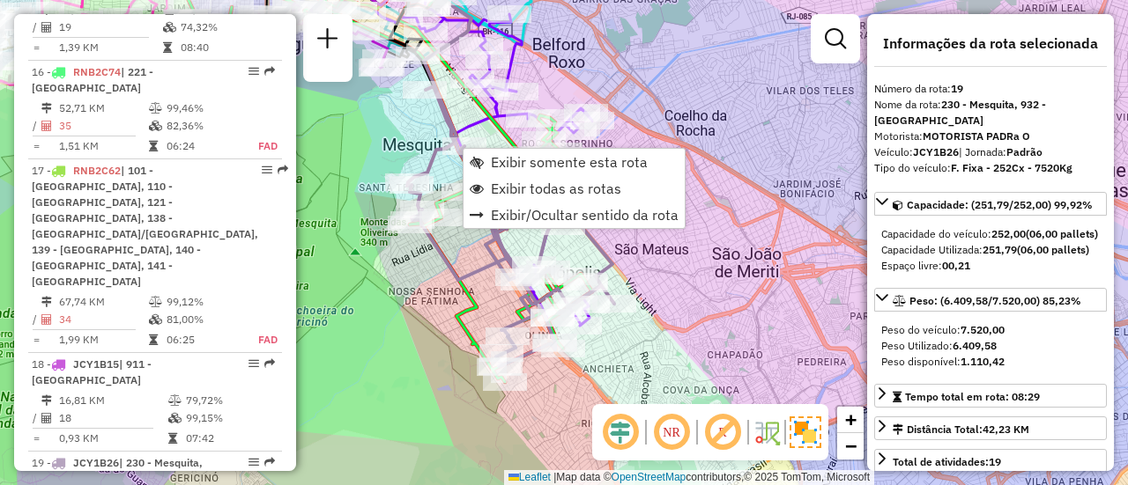
scroll to position [2359, 0]
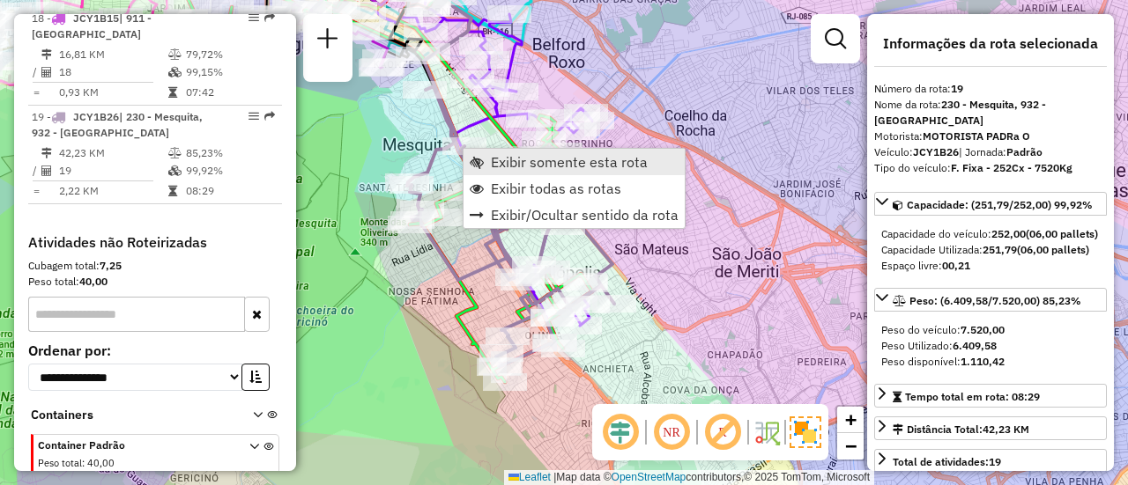
click at [516, 169] on span "Exibir somente esta rota" at bounding box center [569, 162] width 157 height 14
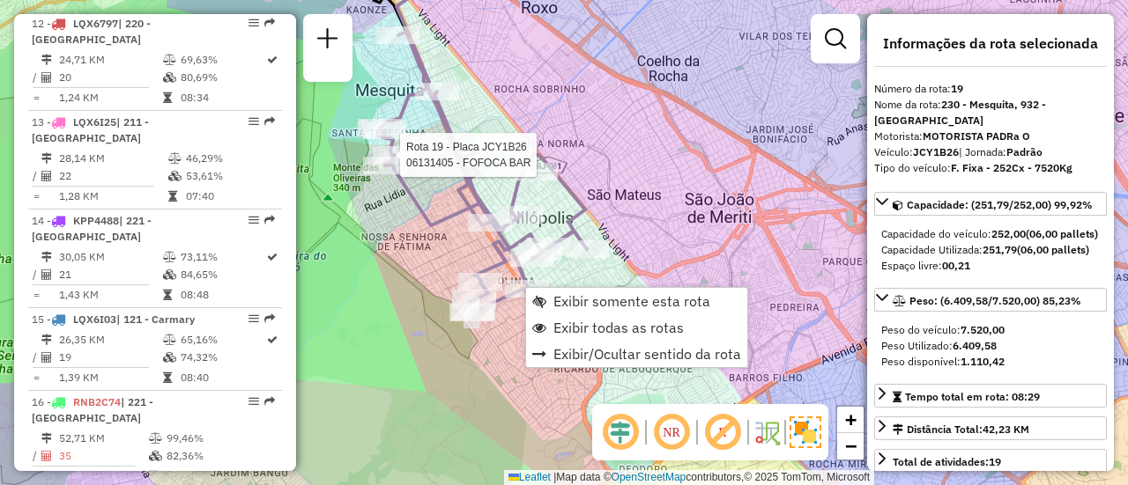
scroll to position [1655, 0]
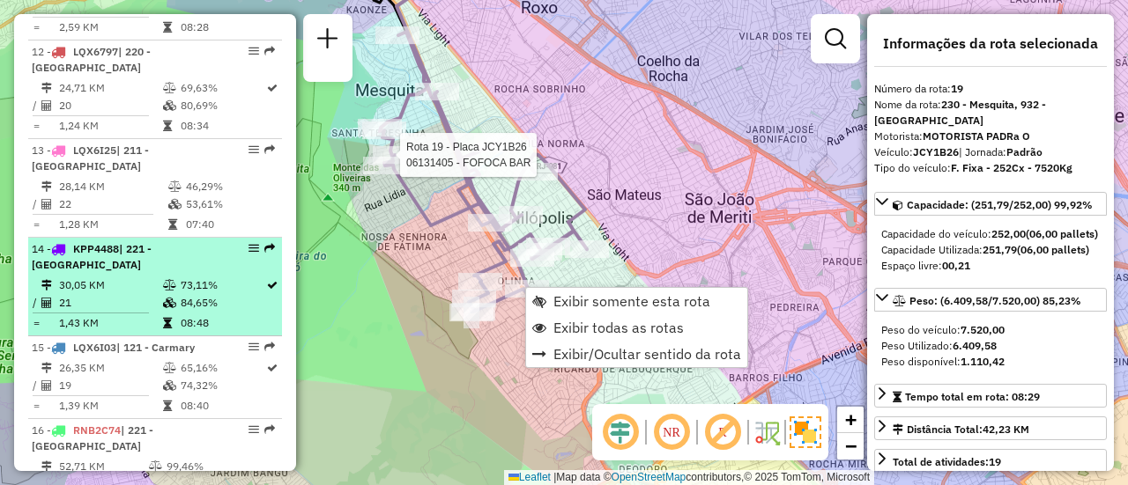
click at [123, 294] on td "30,05 KM" at bounding box center [110, 286] width 104 height 18
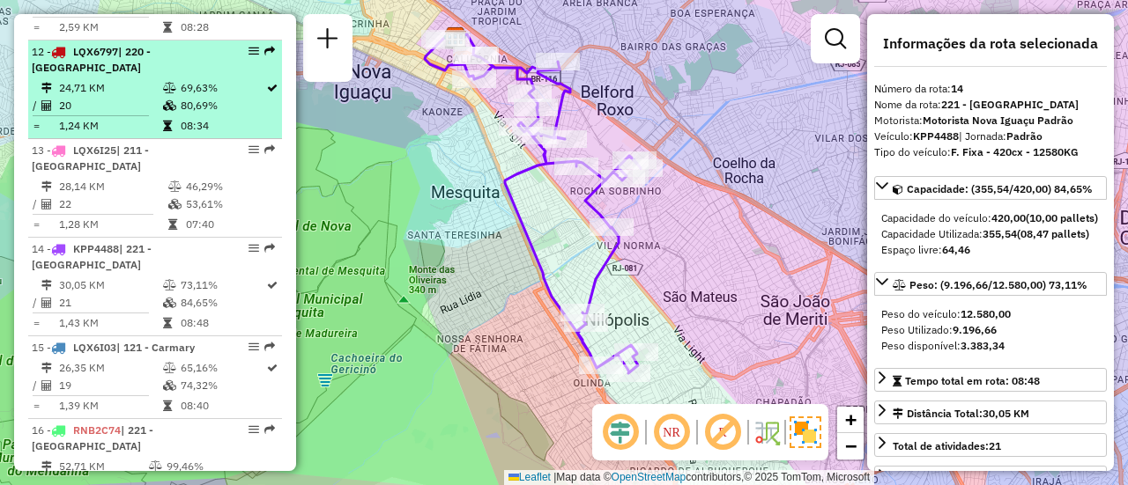
click at [132, 76] on div "12 - LQX6797 | 220 - [GEOGRAPHIC_DATA]" at bounding box center [125, 60] width 187 height 32
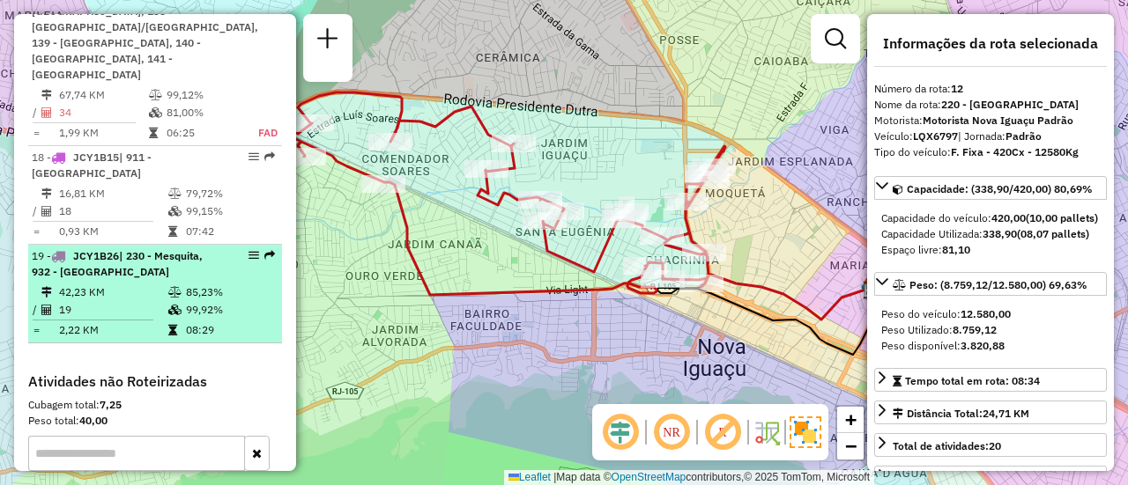
scroll to position [2183, 0]
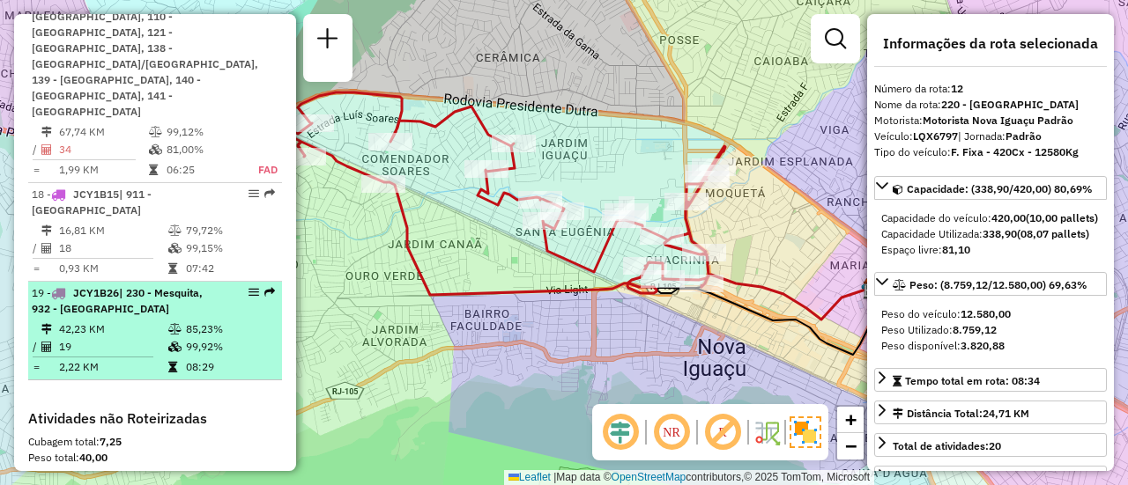
click at [130, 321] on td "42,23 KM" at bounding box center [112, 330] width 109 height 18
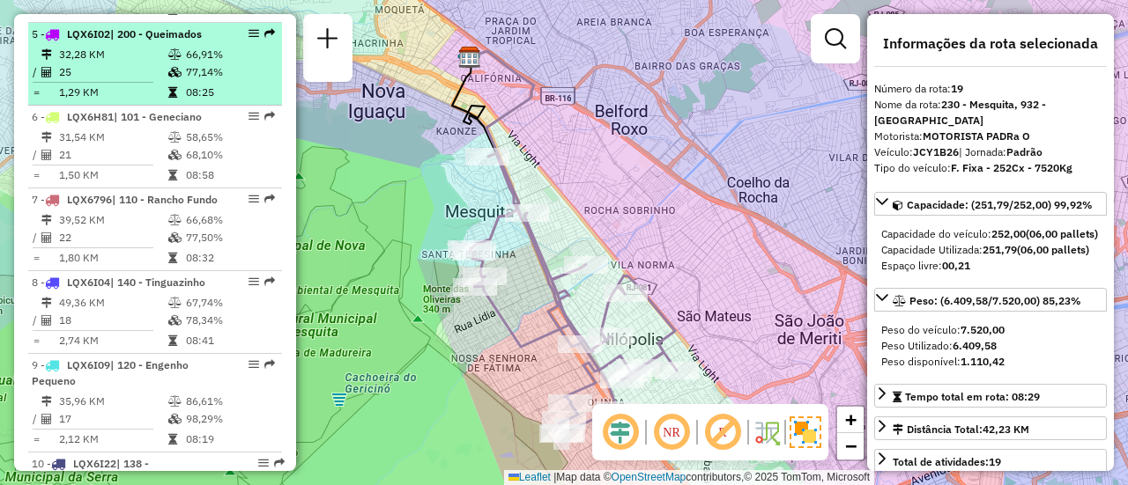
scroll to position [1038, 0]
